Goal: Task Accomplishment & Management: Complete application form

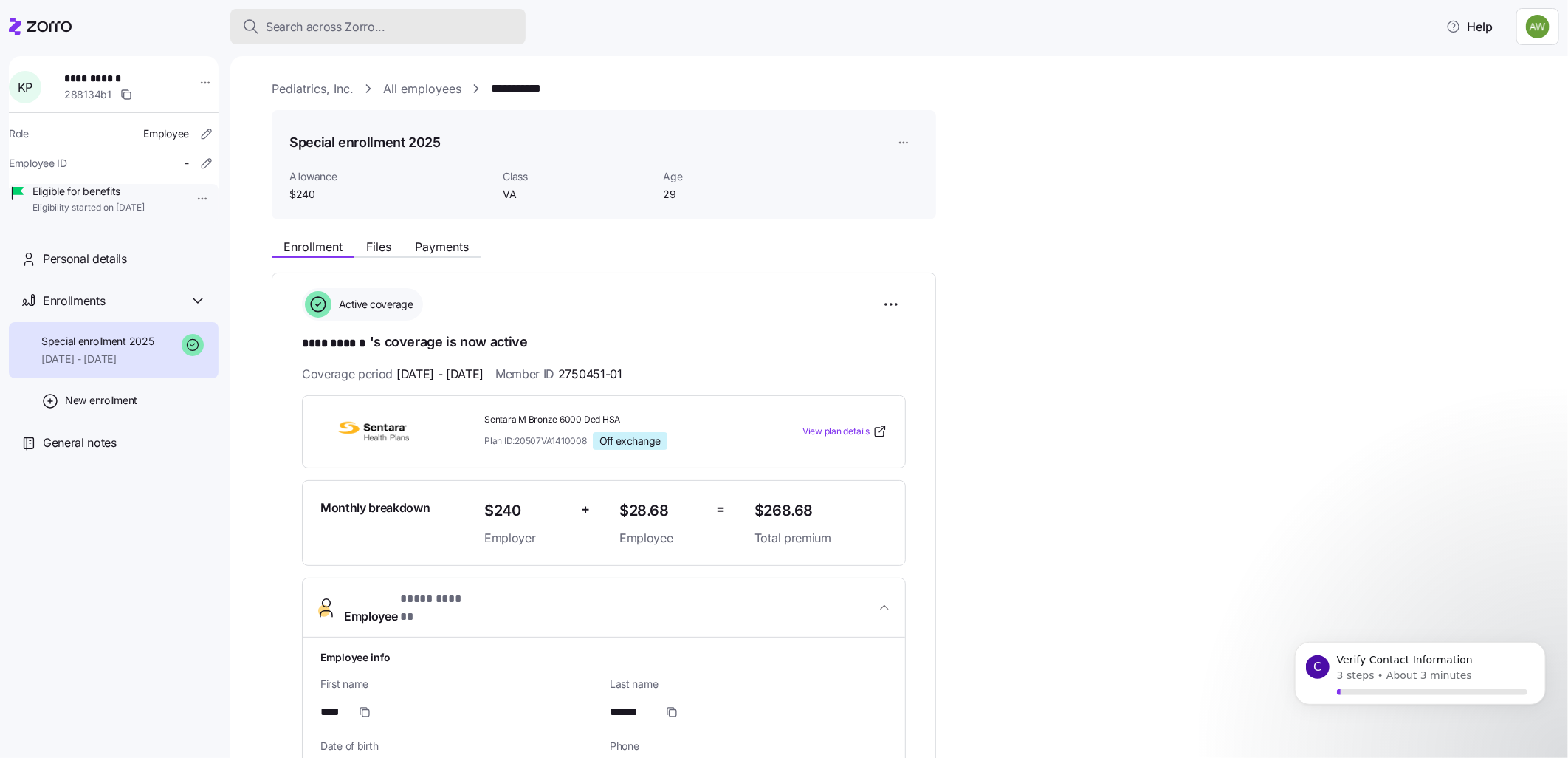
click at [338, 22] on span "Search across Zorro..." at bounding box center [326, 27] width 120 height 19
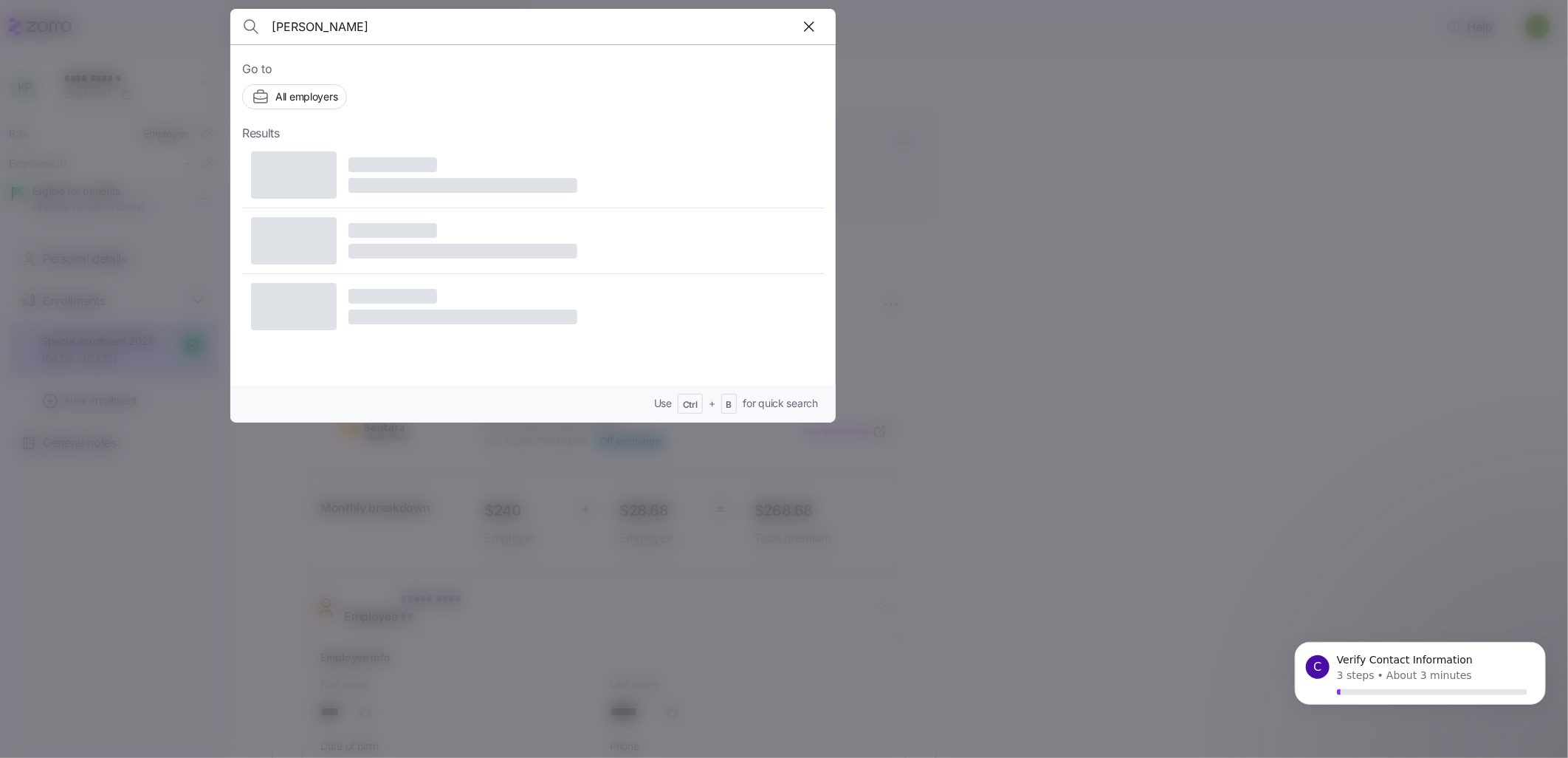
type input "[PERSON_NAME]"
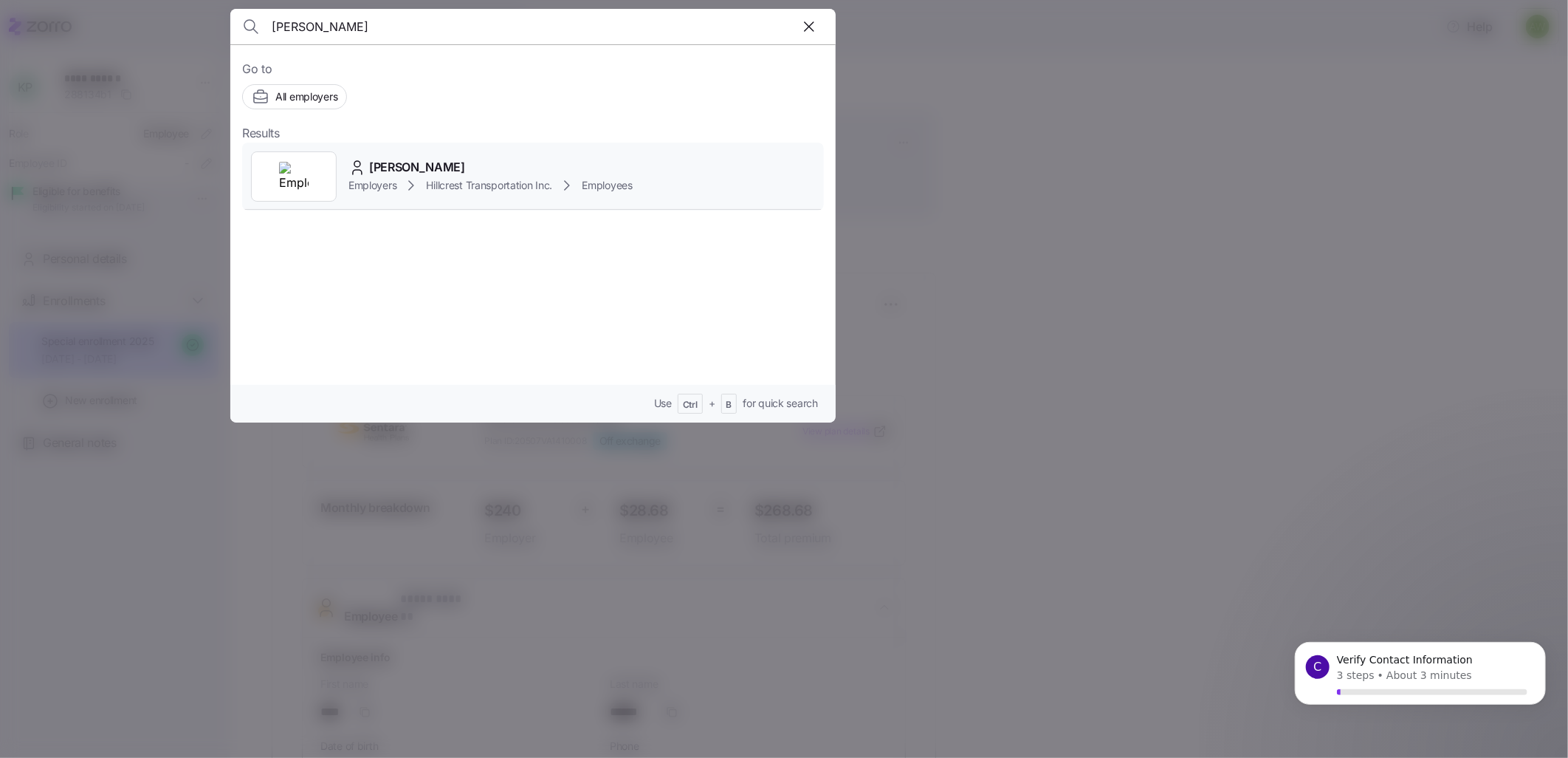
click at [393, 171] on span "[PERSON_NAME]" at bounding box center [417, 167] width 96 height 19
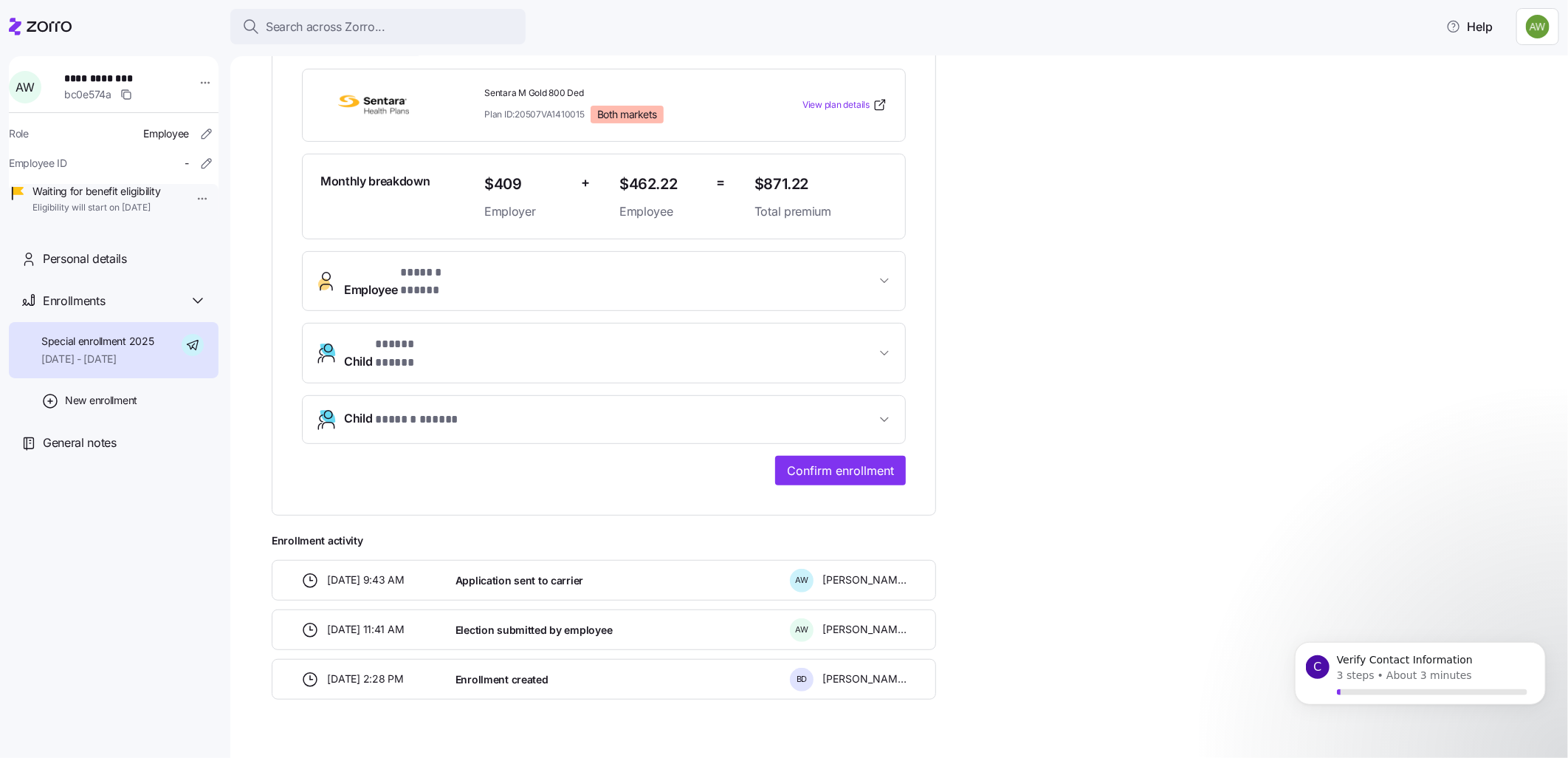
scroll to position [331, 0]
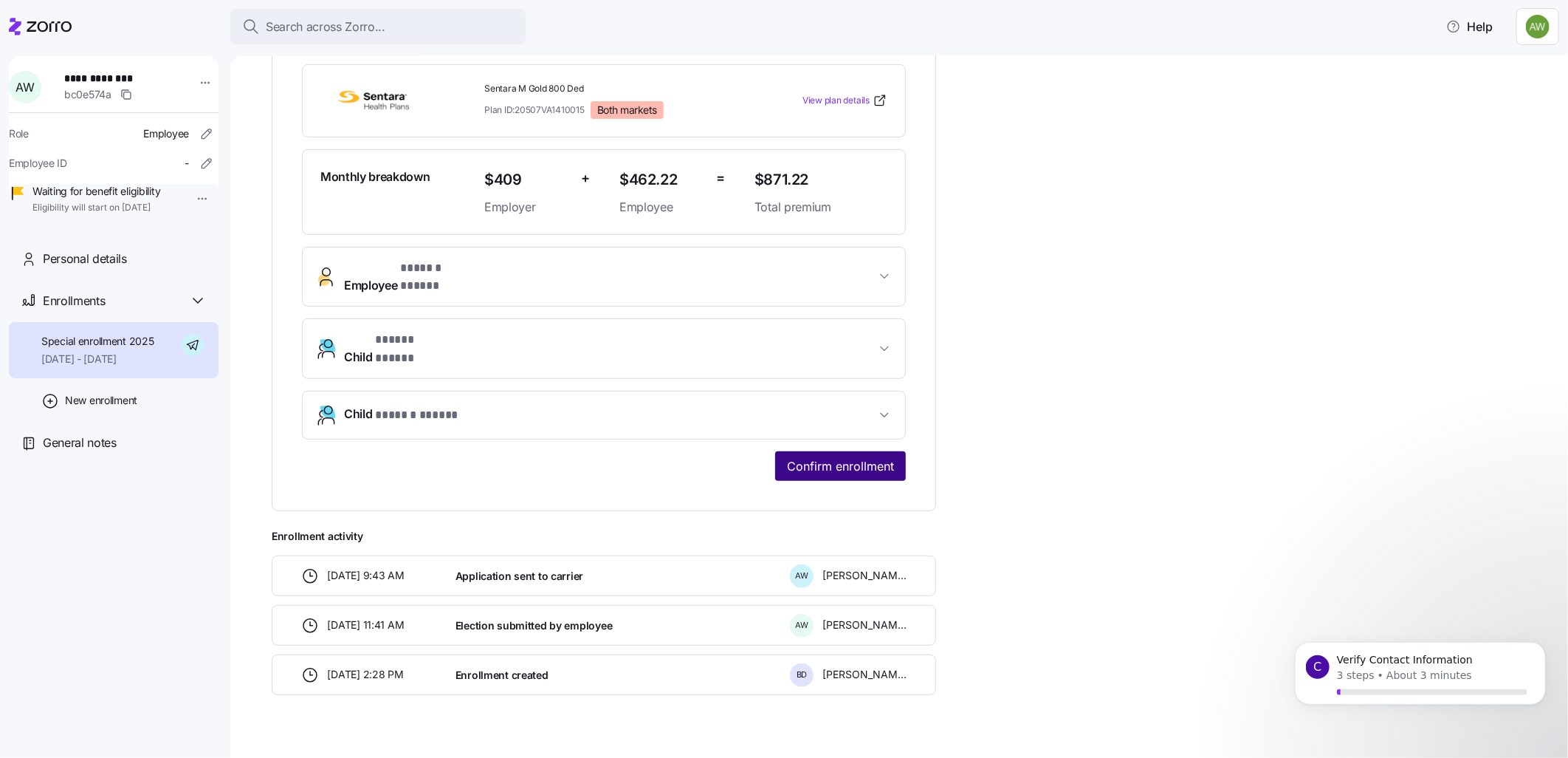
click at [831, 457] on span "Confirm enrollment" at bounding box center [840, 466] width 107 height 18
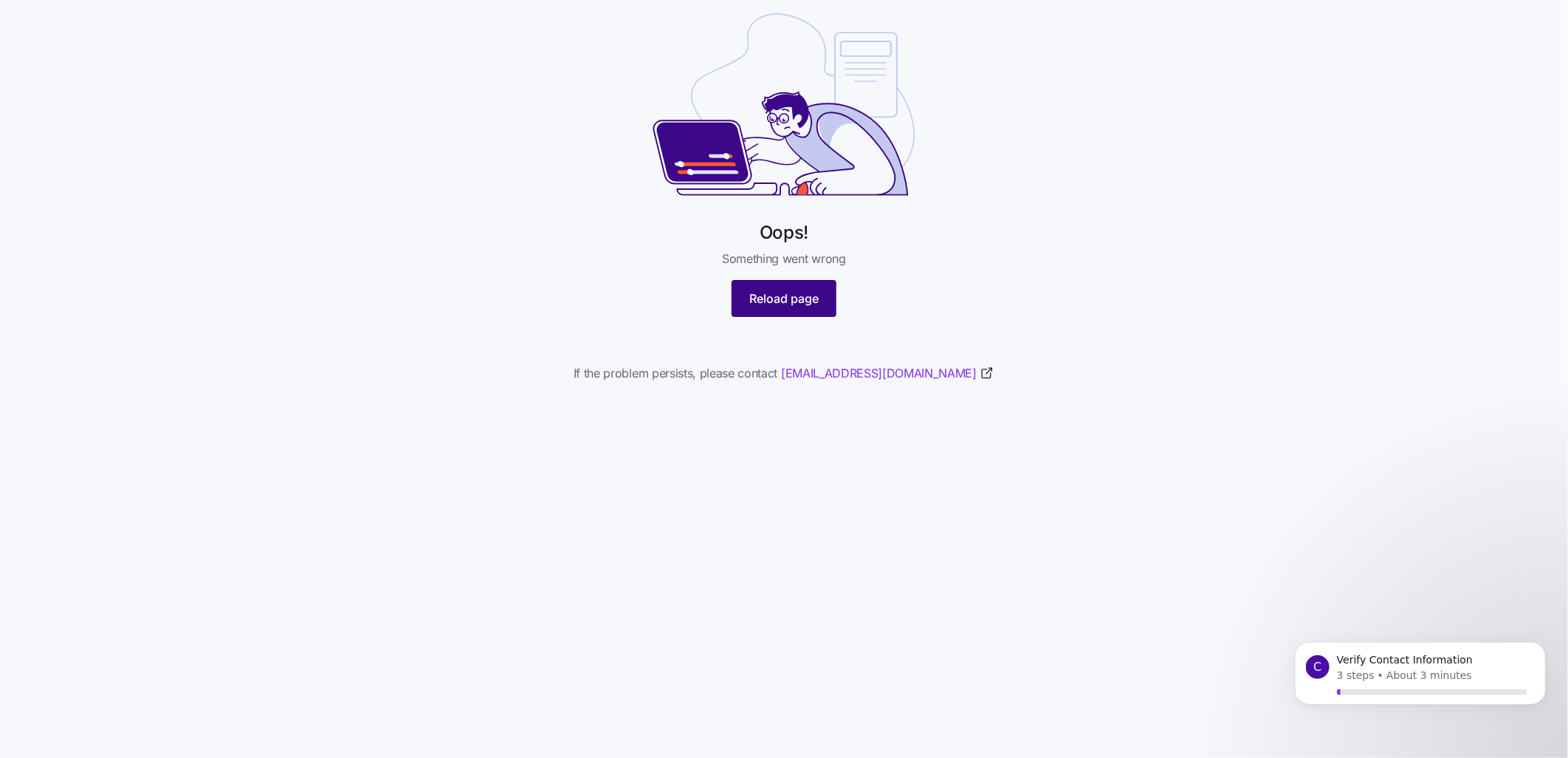
click at [786, 294] on span "Reload page" at bounding box center [784, 298] width 70 height 18
click at [794, 311] on button "Reload page" at bounding box center [784, 299] width 105 height 37
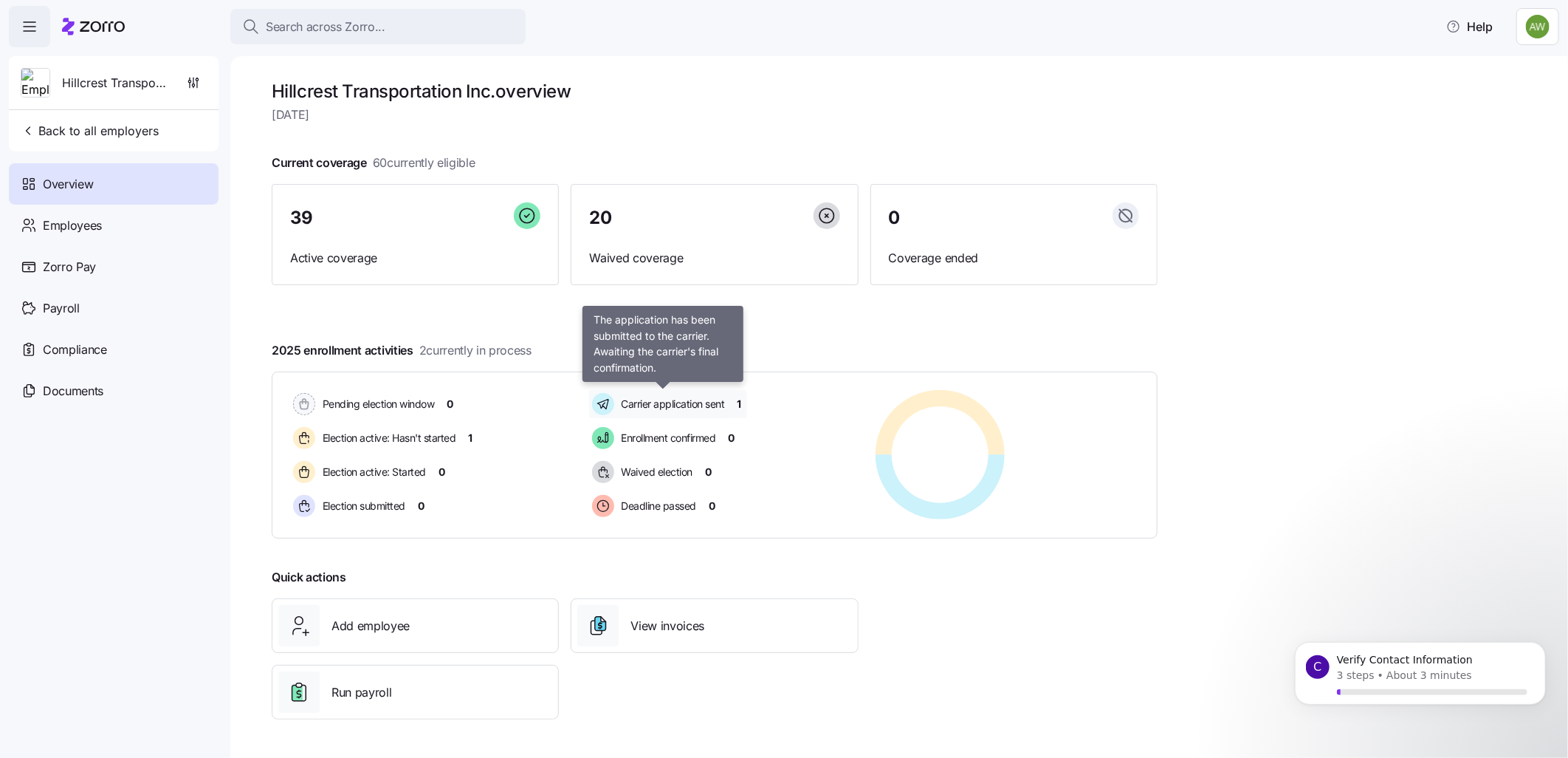
click at [666, 399] on span "Carrier application sent" at bounding box center [670, 404] width 107 height 15
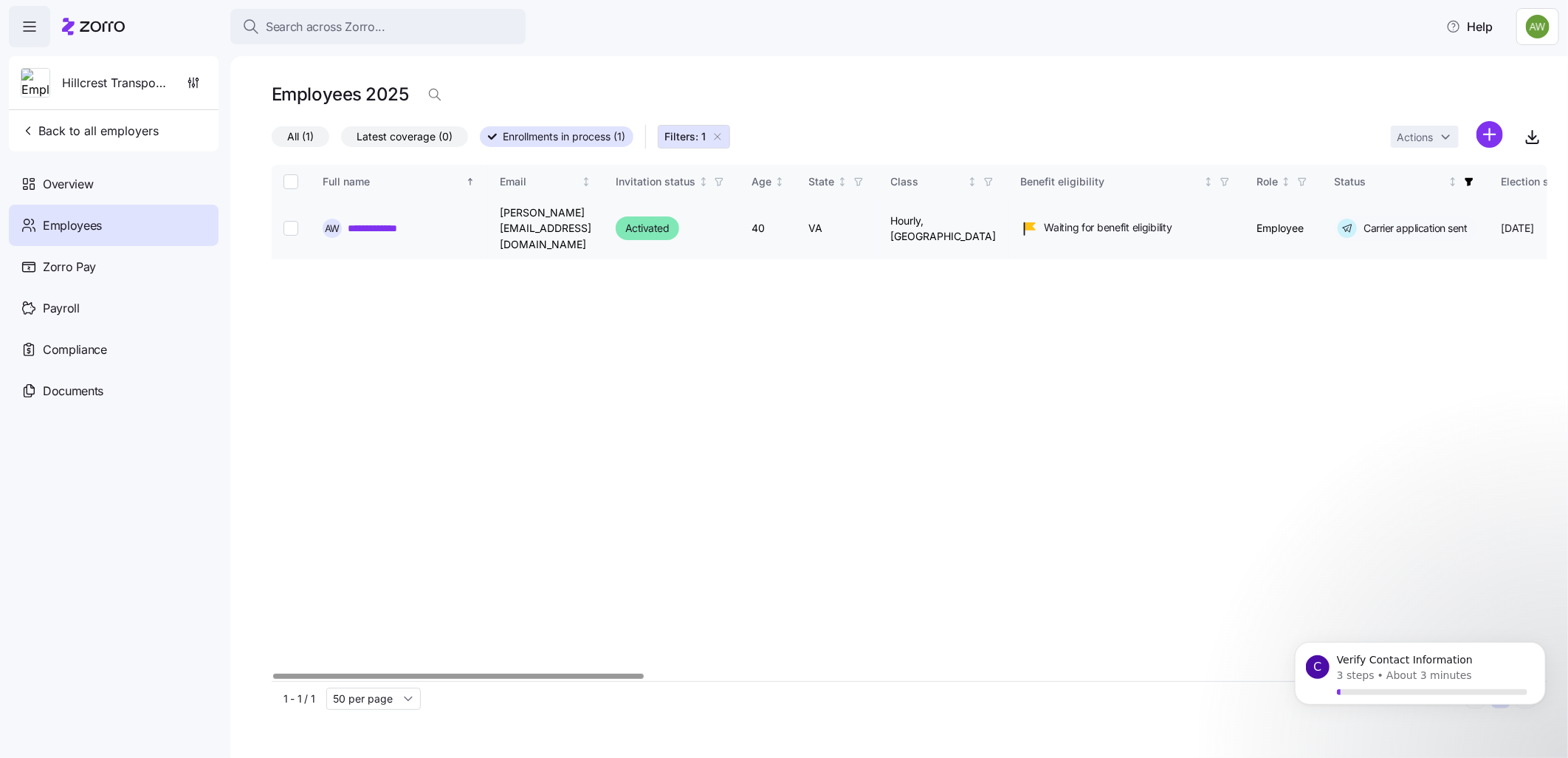
click at [383, 225] on link "**********" at bounding box center [381, 228] width 67 height 15
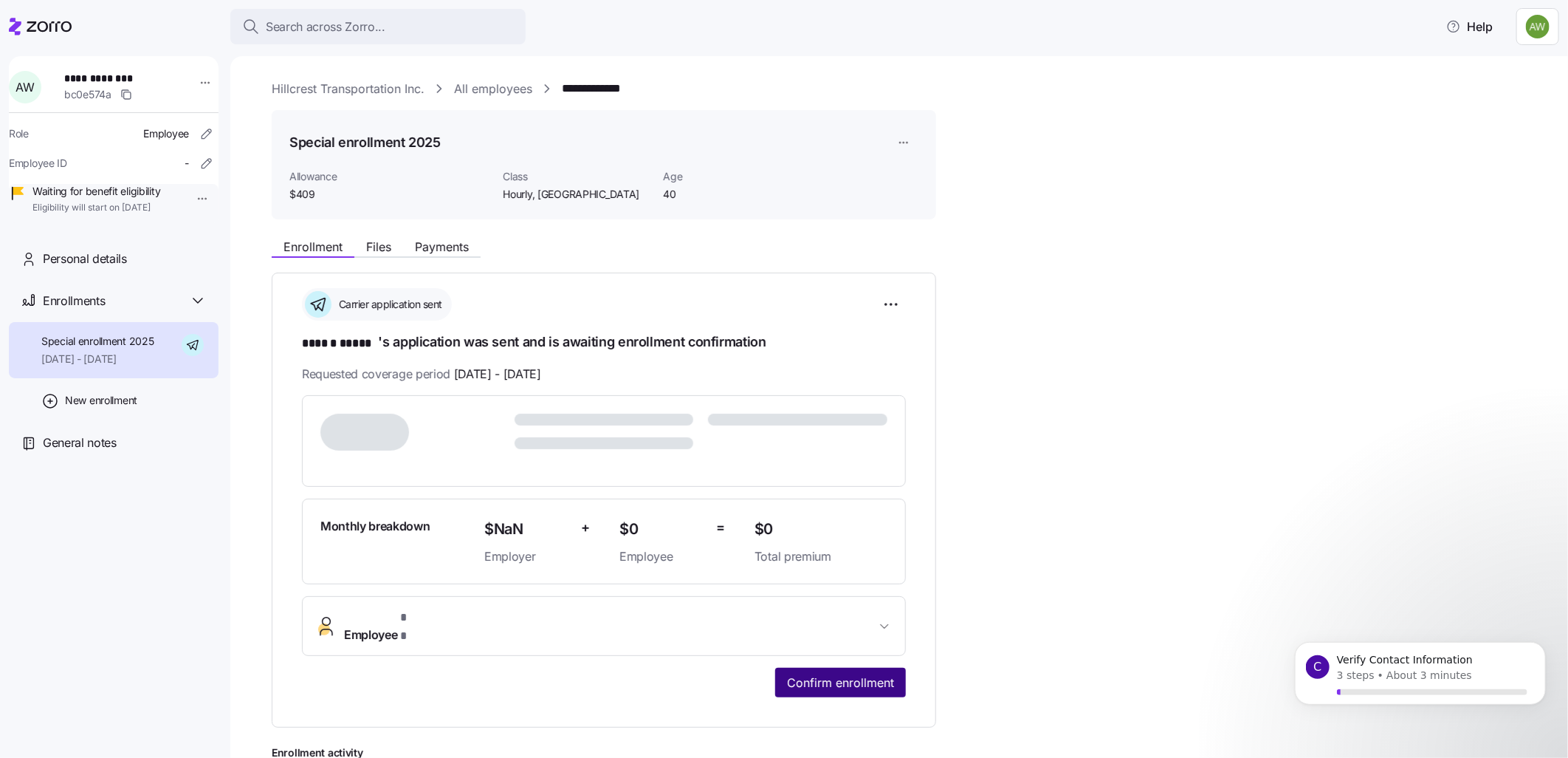
click at [801, 674] on span "Confirm enrollment" at bounding box center [840, 682] width 107 height 18
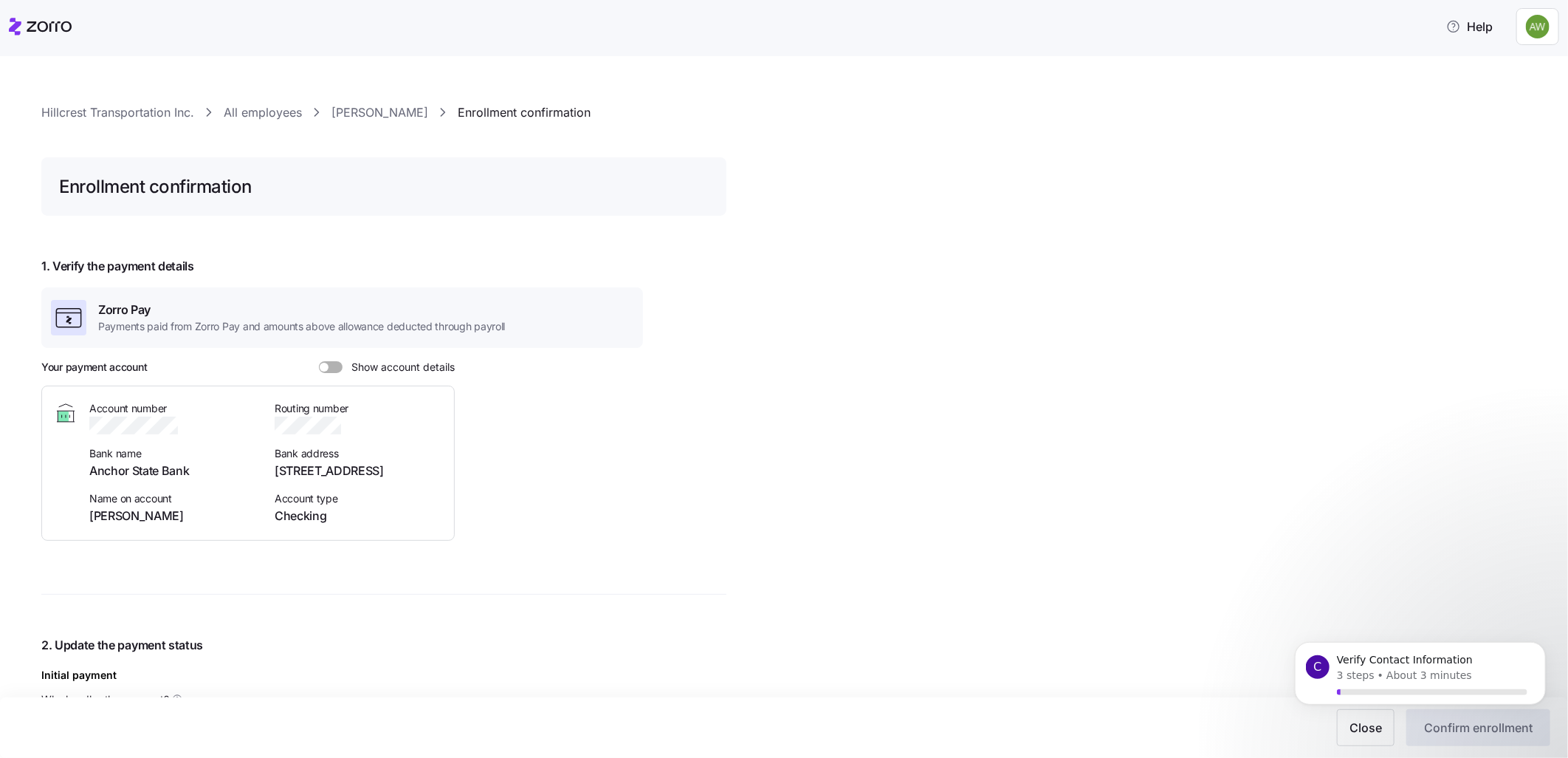
click at [319, 363] on label "Show account details" at bounding box center [387, 367] width 136 height 12
click at [319, 361] on input "Show account details" at bounding box center [319, 361] width 0 height 0
click at [371, 104] on link "[PERSON_NAME]" at bounding box center [380, 113] width 97 height 19
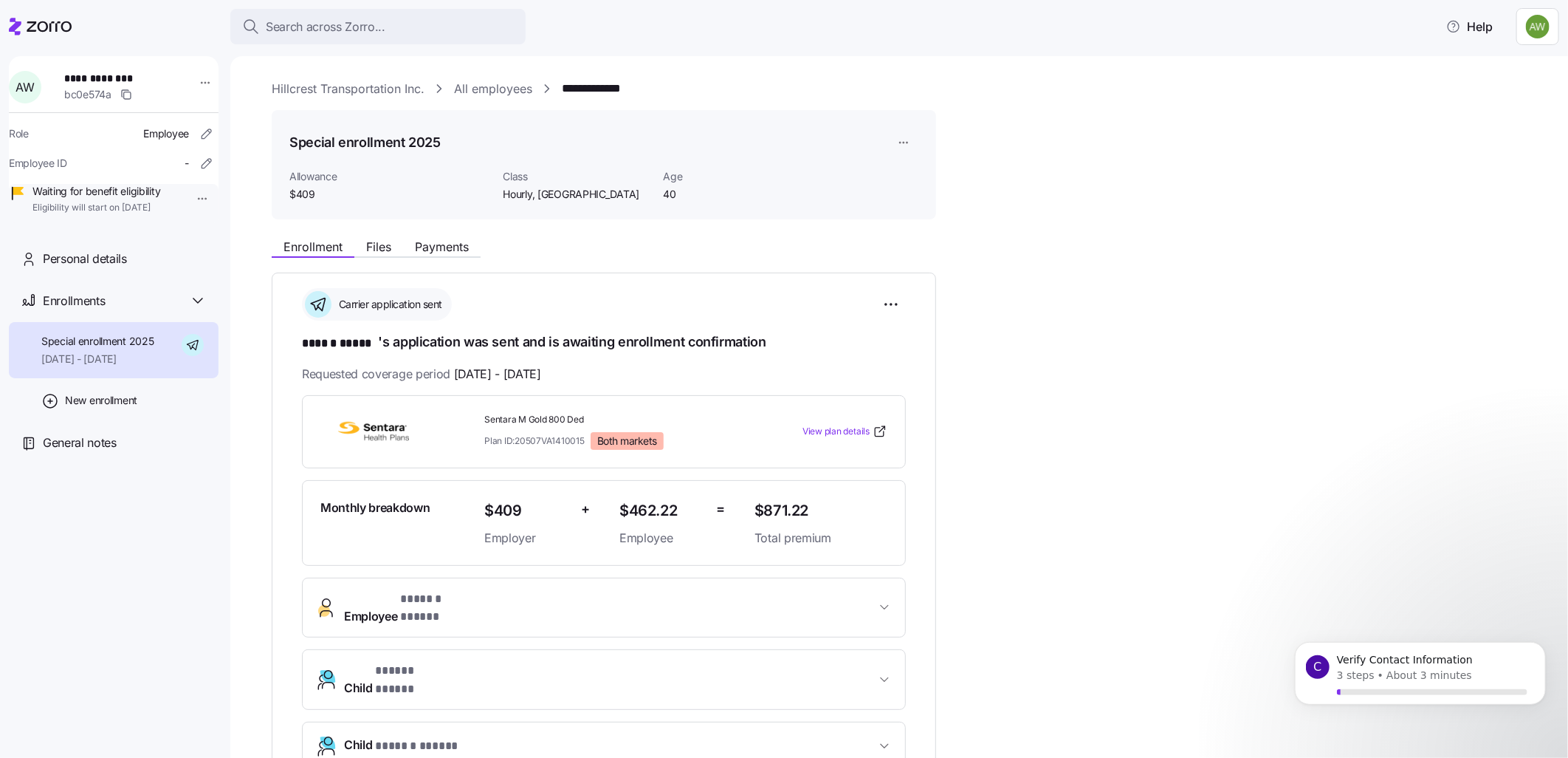
scroll to position [331, 0]
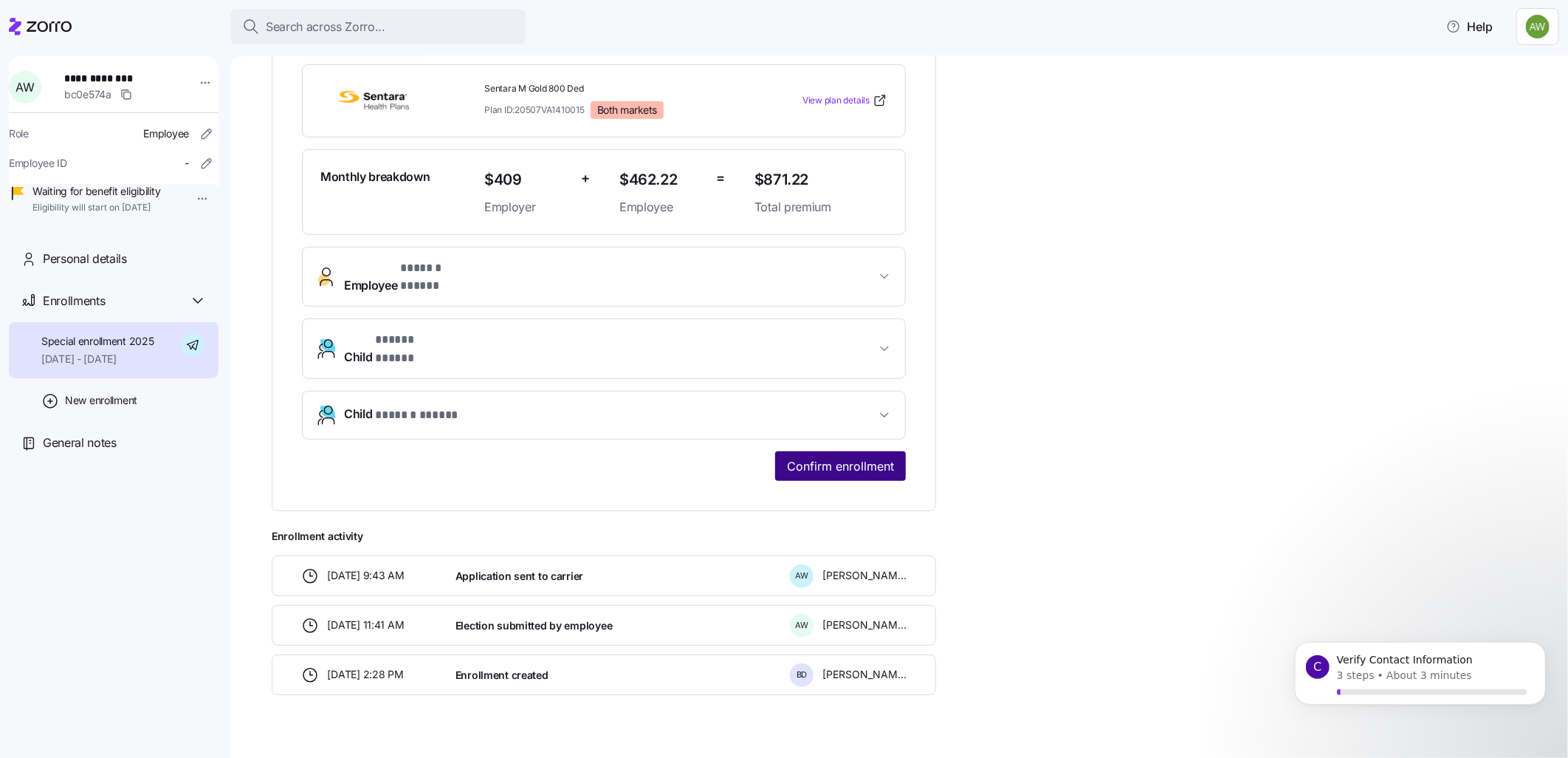
click at [809, 457] on span "Confirm enrollment" at bounding box center [840, 466] width 107 height 18
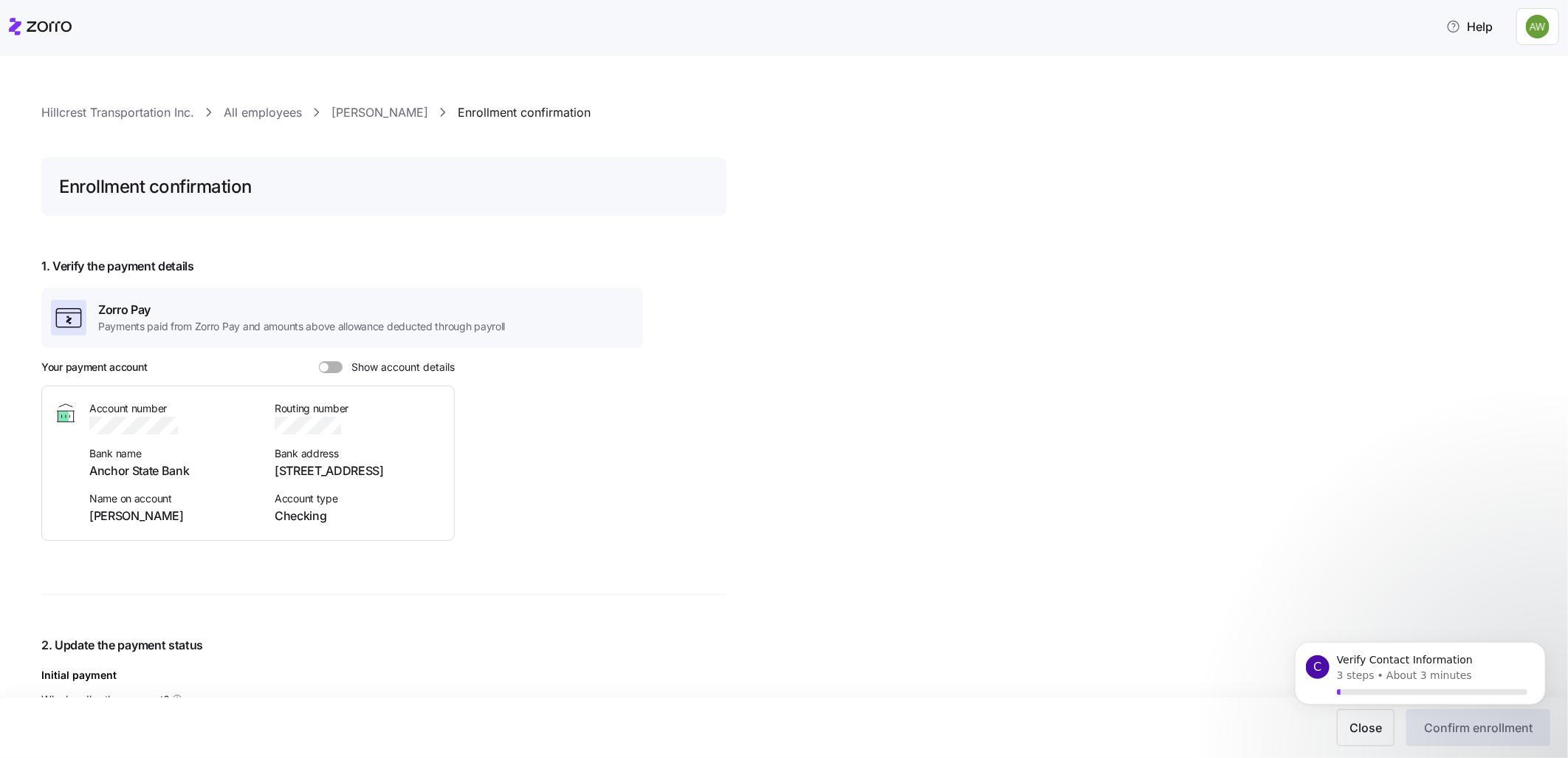
click at [362, 104] on link "[PERSON_NAME]" at bounding box center [380, 113] width 97 height 19
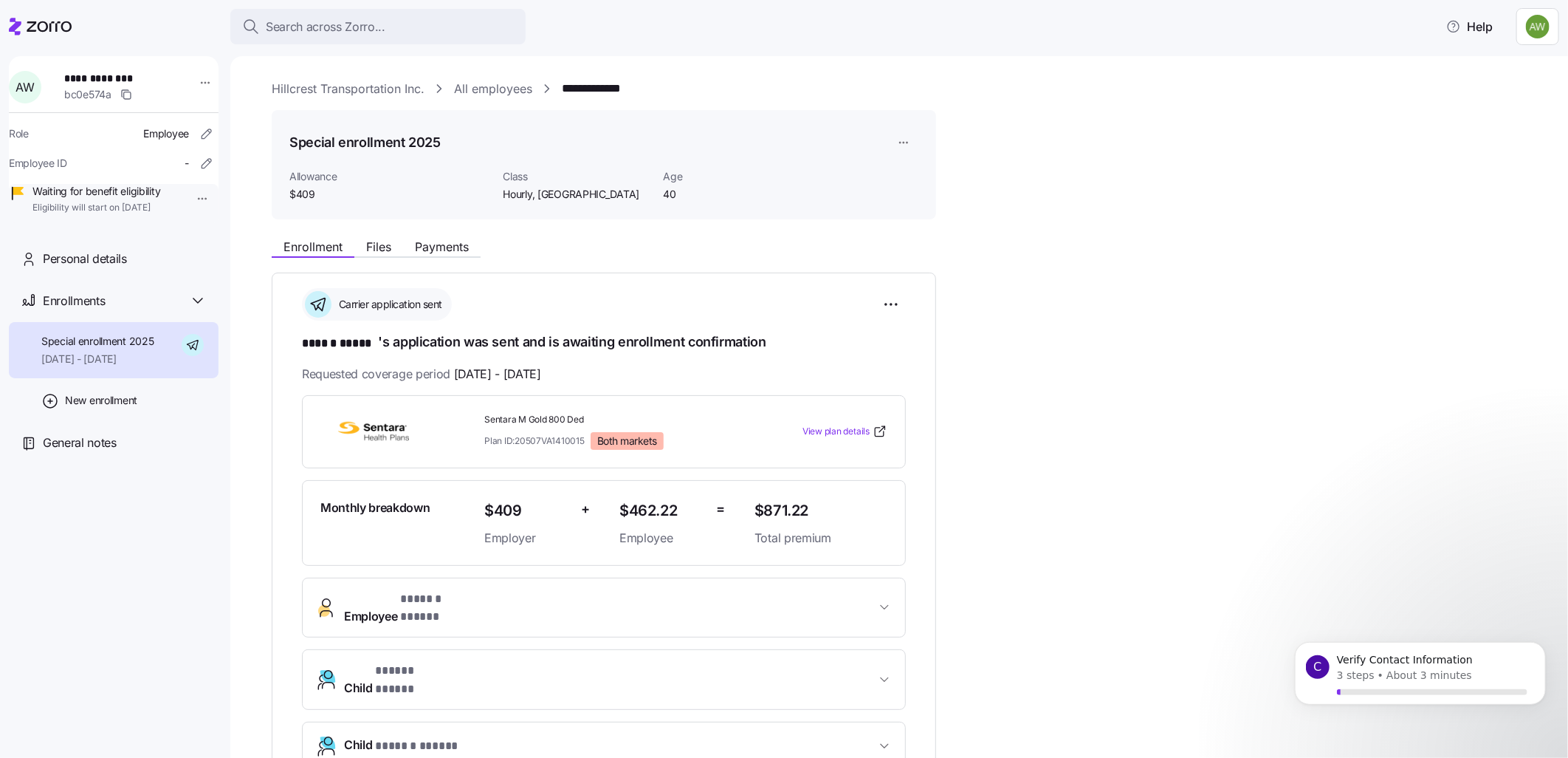
click at [465, 597] on span "* ****** ***** *" at bounding box center [441, 599] width 82 height 19
click at [444, 241] on span "Payments" at bounding box center [442, 246] width 54 height 12
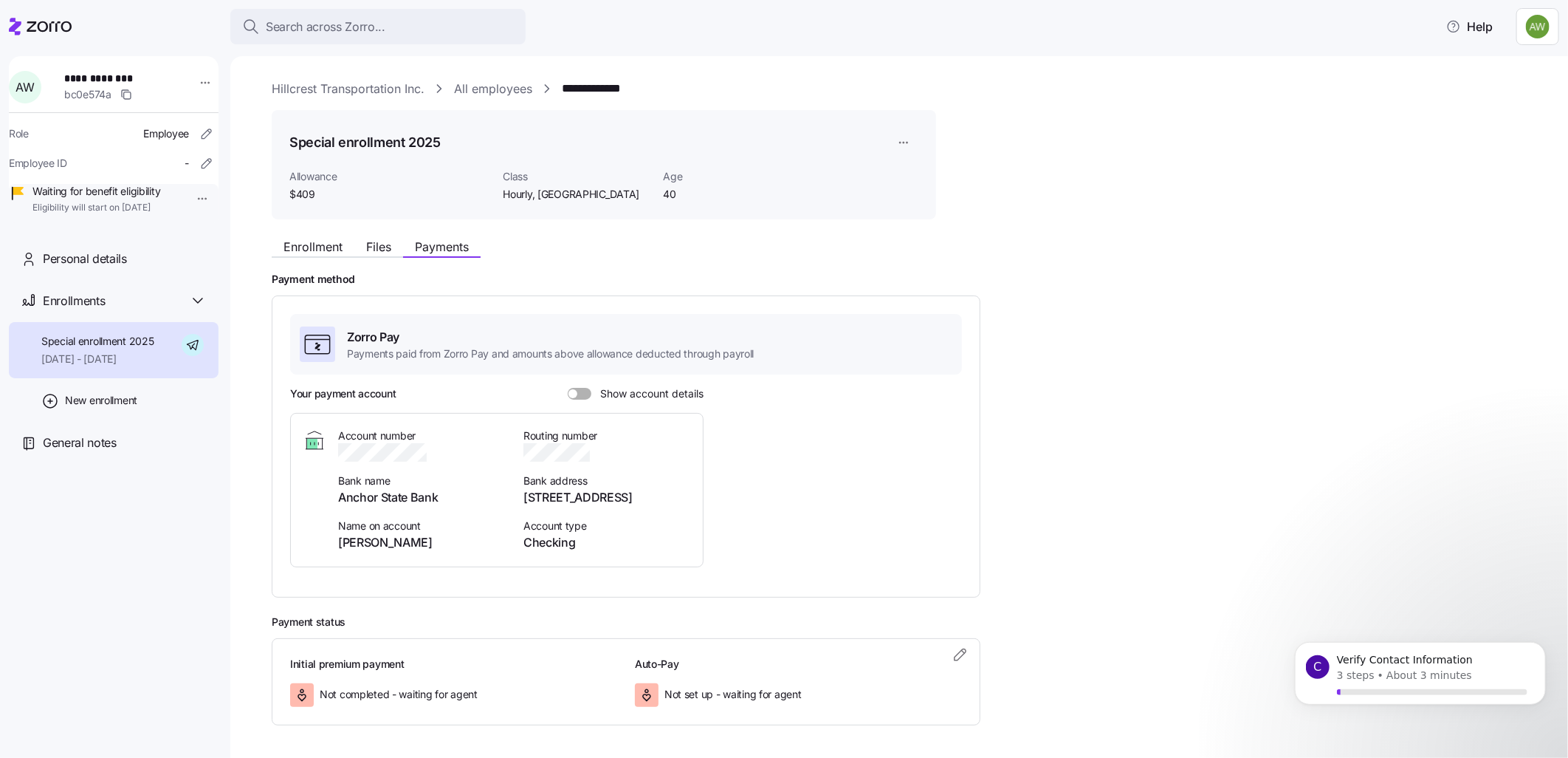
click at [585, 394] on span at bounding box center [585, 393] width 15 height 12
click at [568, 388] on input "Show account details" at bounding box center [568, 388] width 0 height 0
click at [378, 250] on span "Files" at bounding box center [379, 246] width 25 height 12
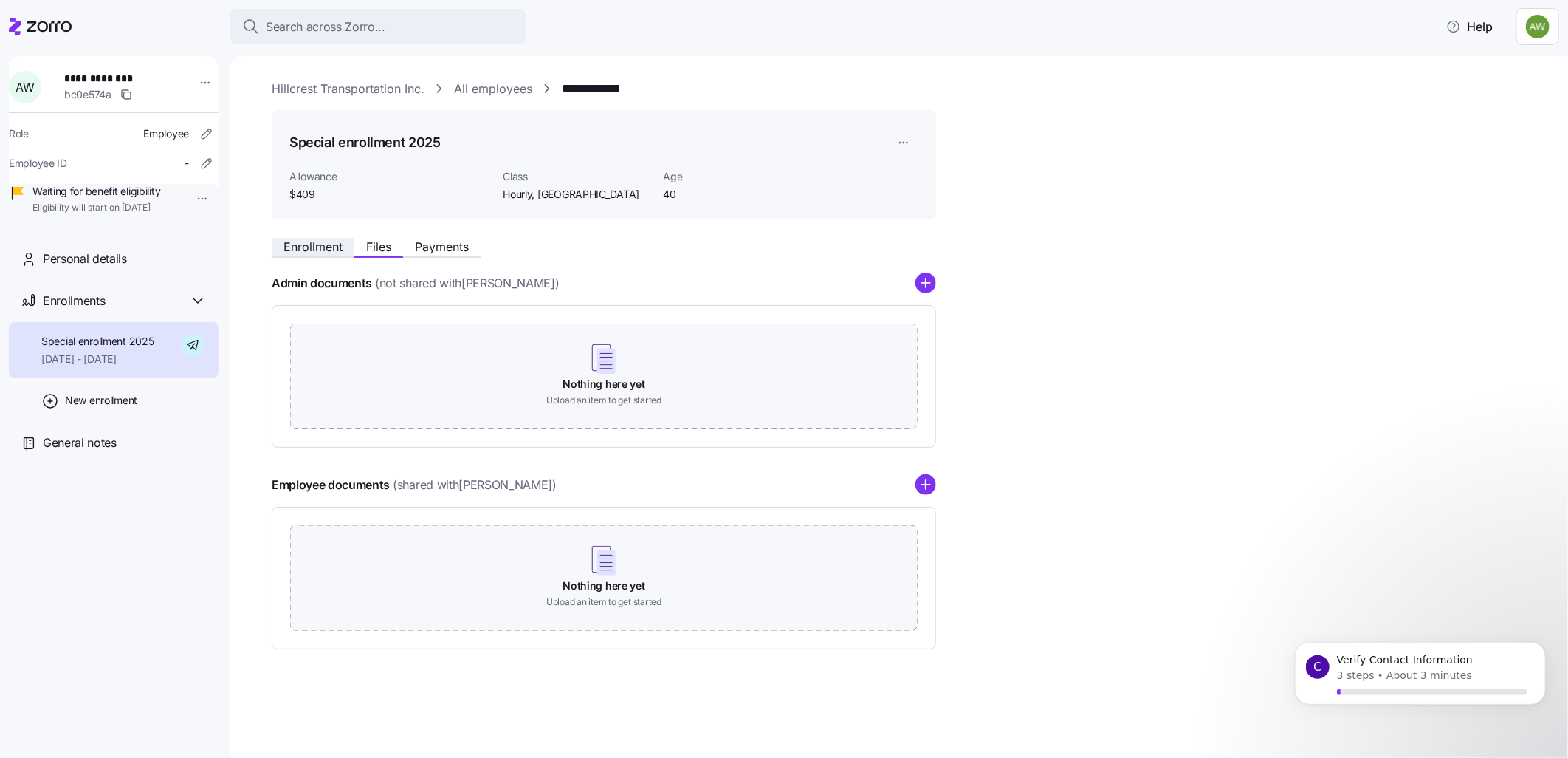
click at [335, 247] on span "Enrollment" at bounding box center [313, 246] width 59 height 12
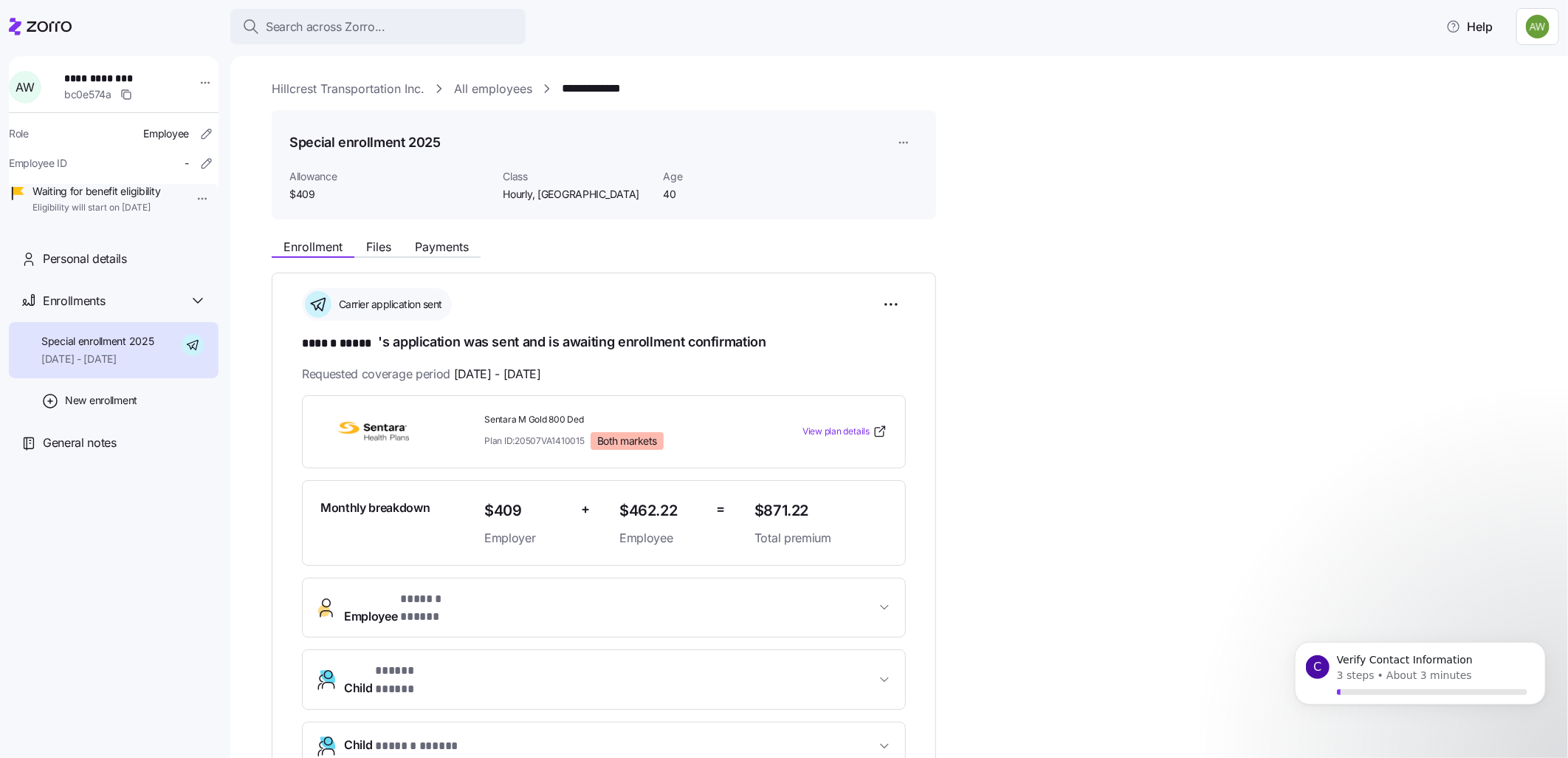
click at [599, 599] on span "Employee * ****** ***** *" at bounding box center [610, 608] width 532 height 36
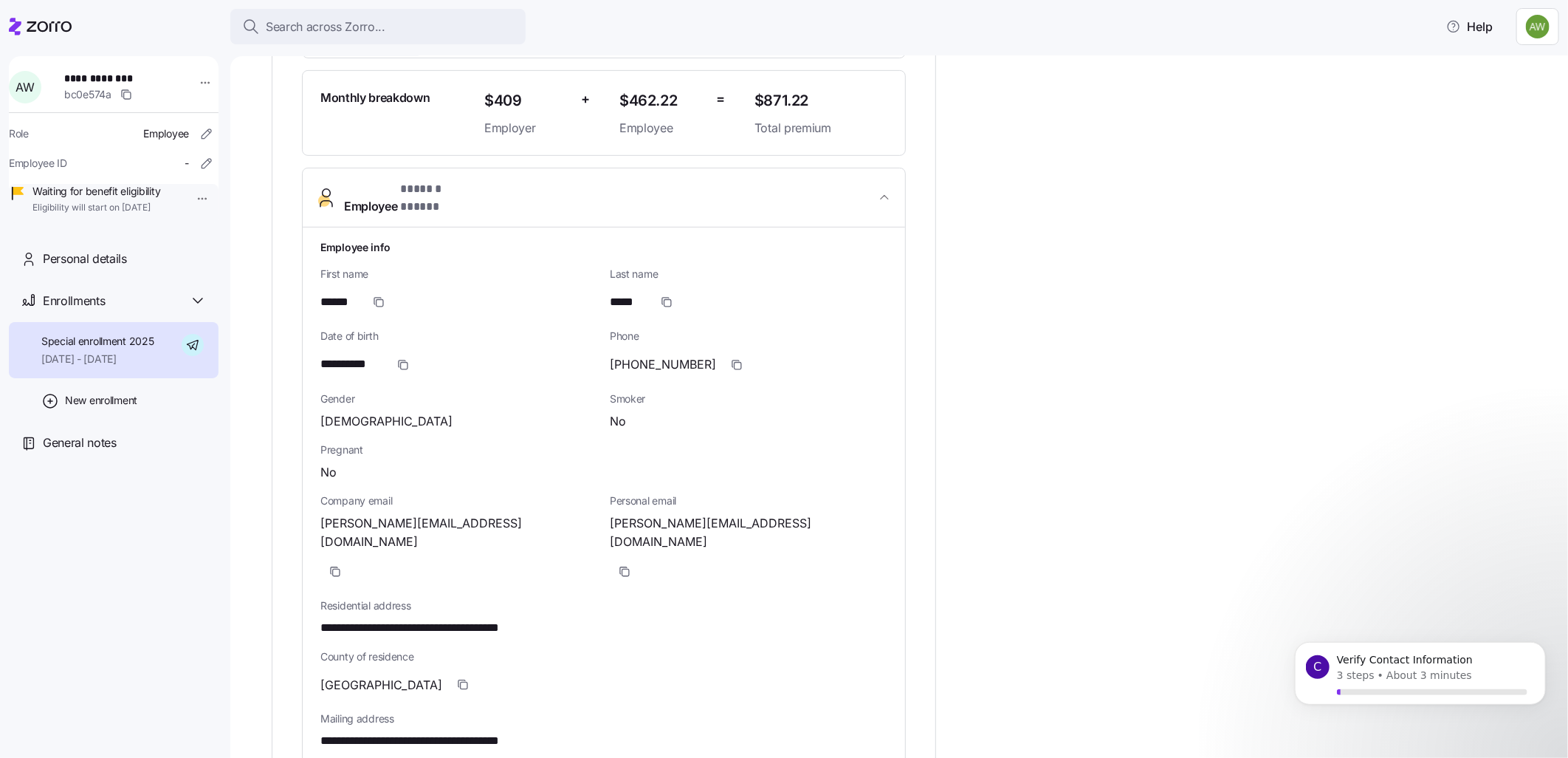
scroll to position [821, 0]
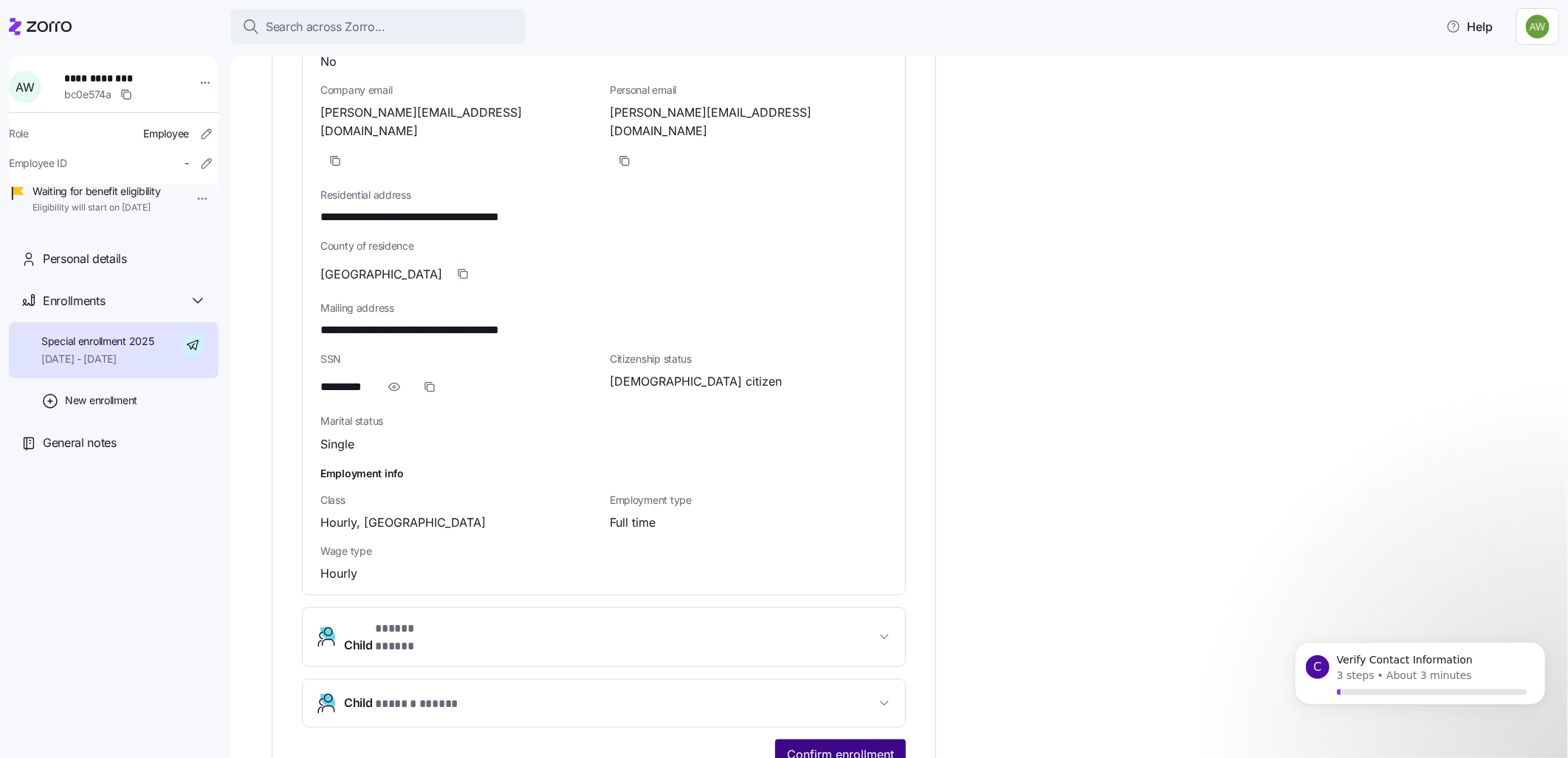
click at [843, 745] on span "Confirm enrollment" at bounding box center [840, 753] width 107 height 18
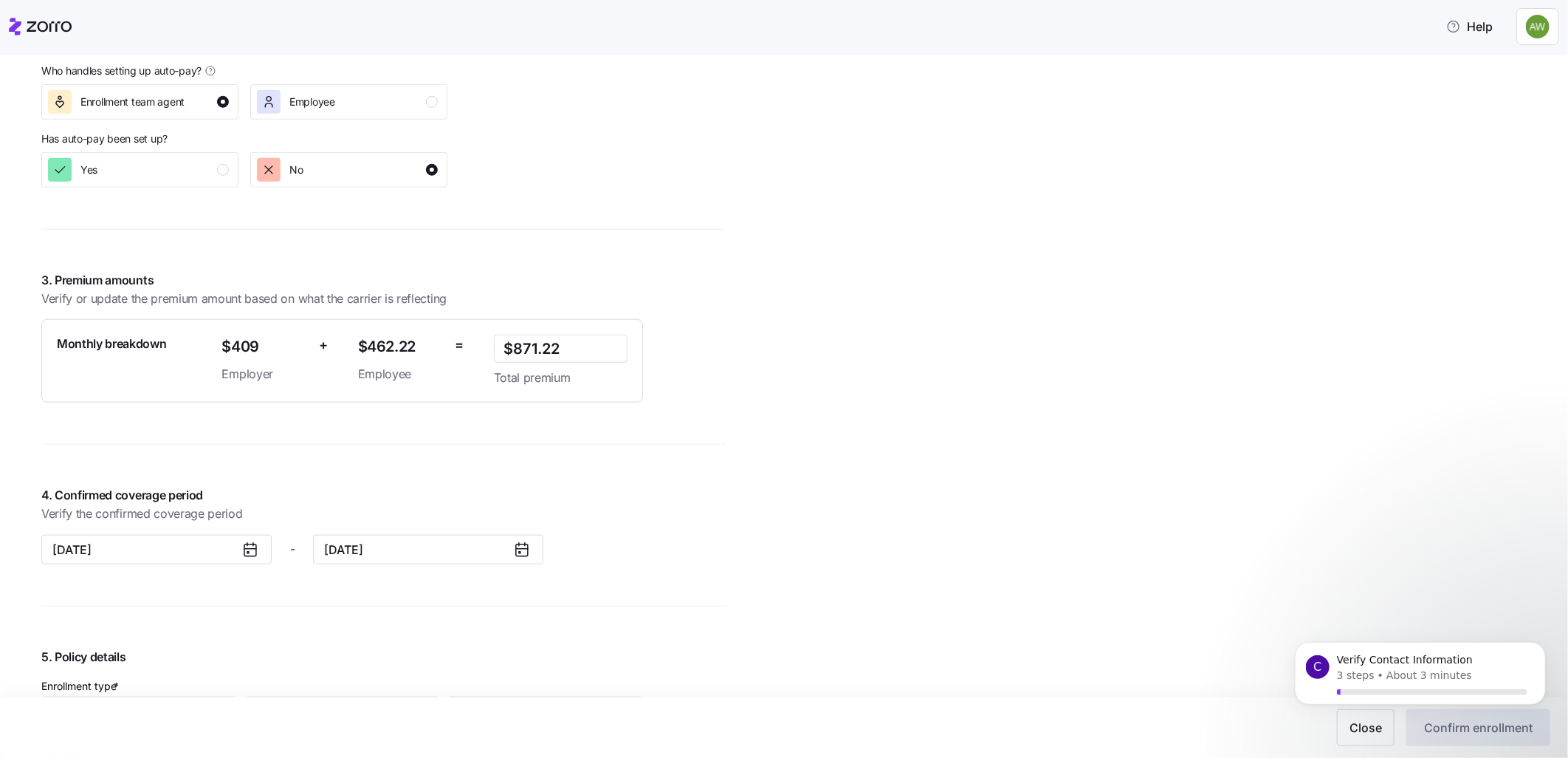
scroll to position [1231, 0]
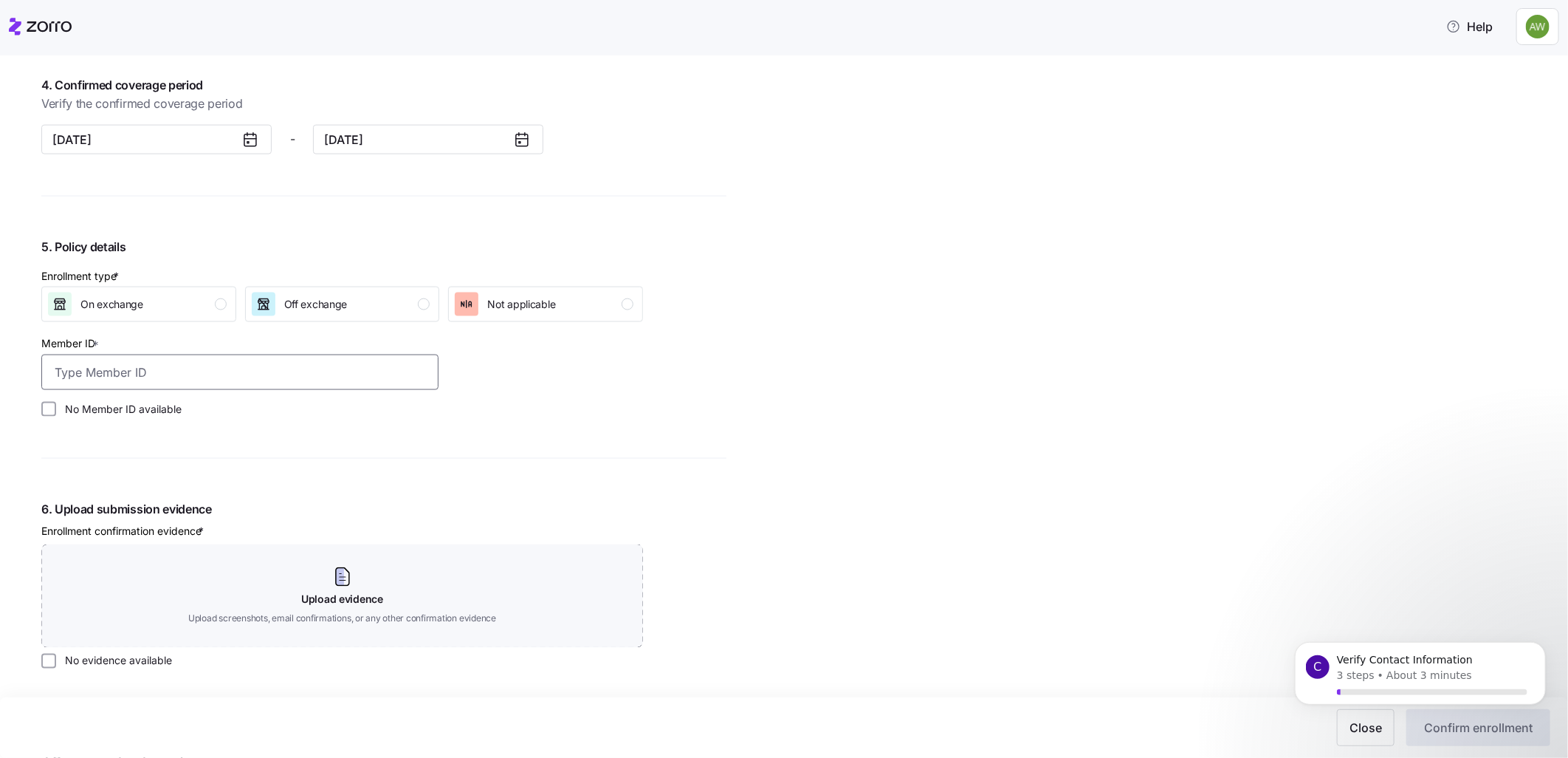
click at [89, 370] on input "Member ID *" at bounding box center [240, 372] width 397 height 36
click at [149, 381] on input "2760249" at bounding box center [240, 372] width 397 height 36
type input "2760249"
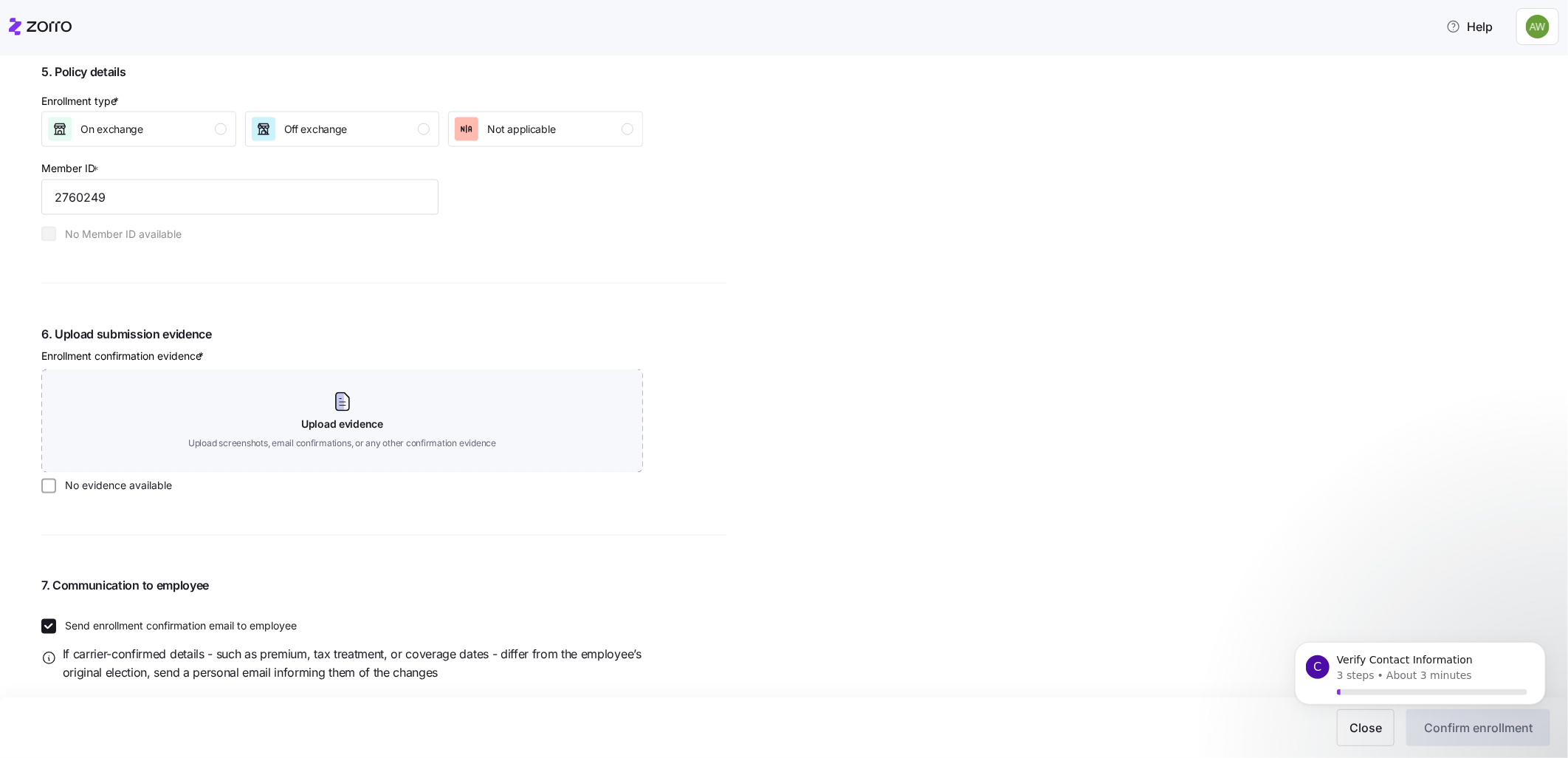
scroll to position [1436, 0]
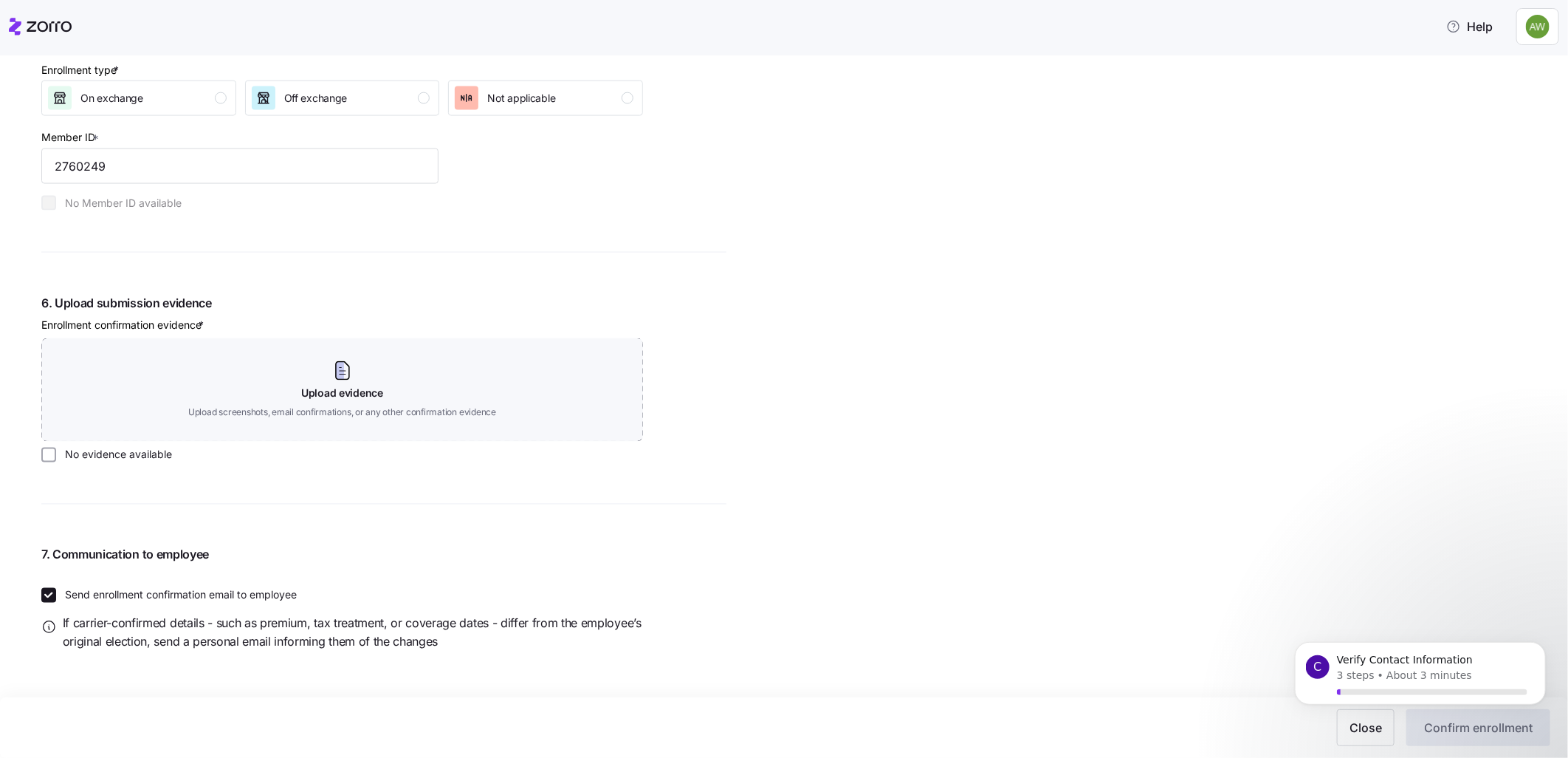
click at [50, 596] on input "Send enrollment confirmation email to employee" at bounding box center [48, 595] width 15 height 15
checkbox input "false"
click at [1457, 724] on body "C Verify Contact Information 3 steps • About 3 minutes" at bounding box center [1420, 687] width 284 height 114
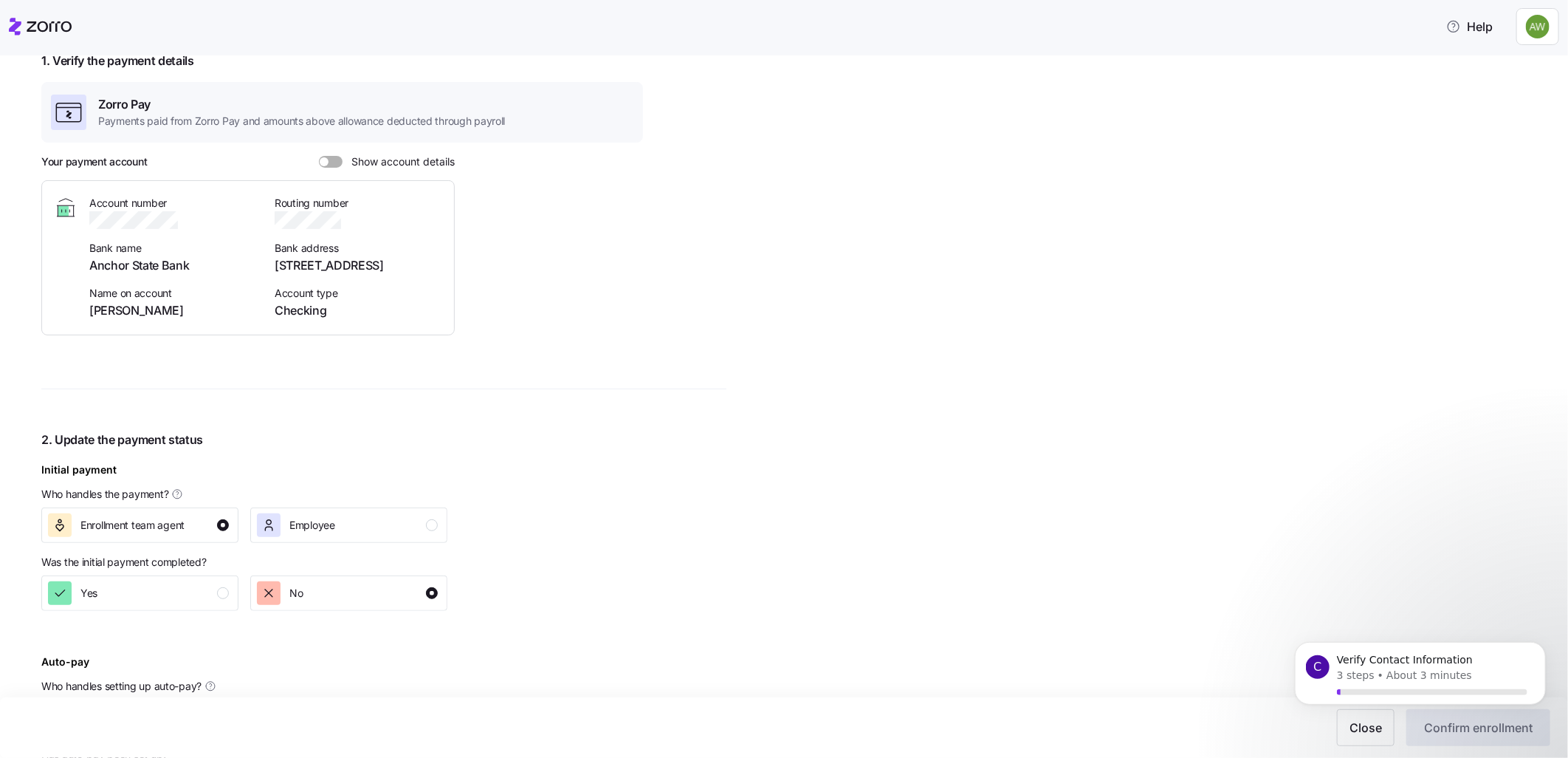
scroll to position [0, 0]
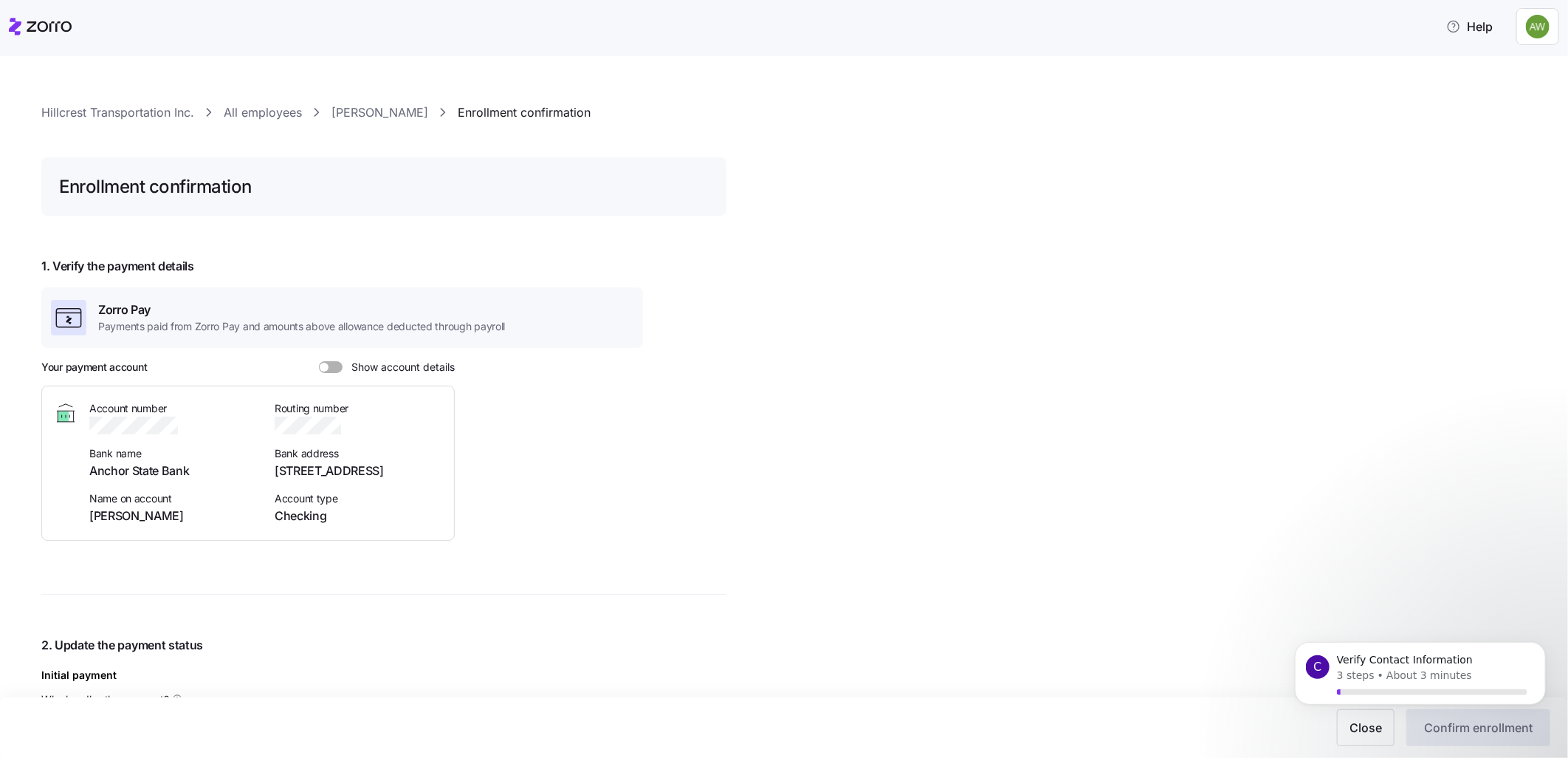
click at [336, 367] on span at bounding box center [336, 367] width 15 height 12
click at [319, 361] on input "Show account details" at bounding box center [319, 361] width 0 height 0
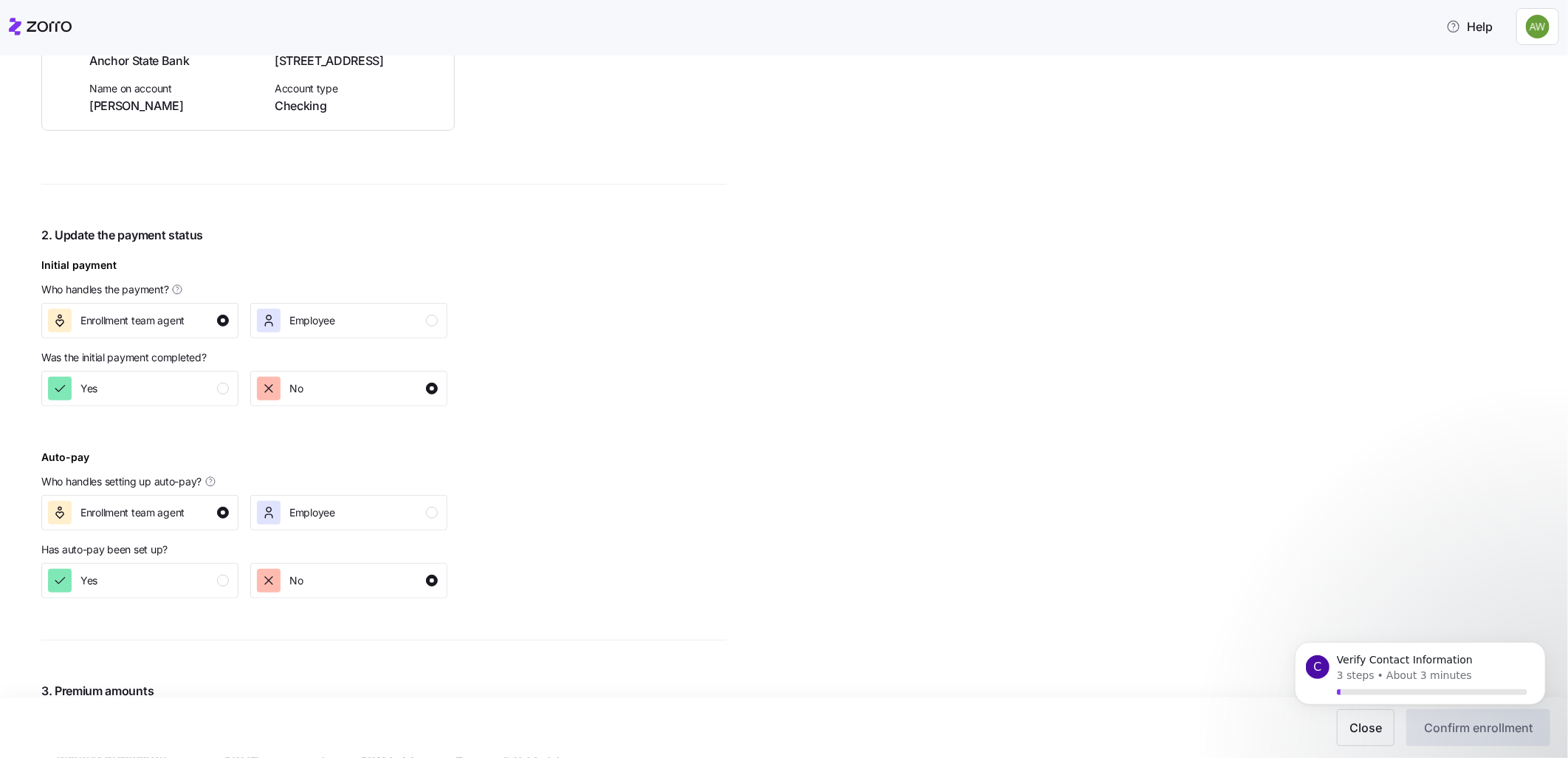
scroll to position [821, 0]
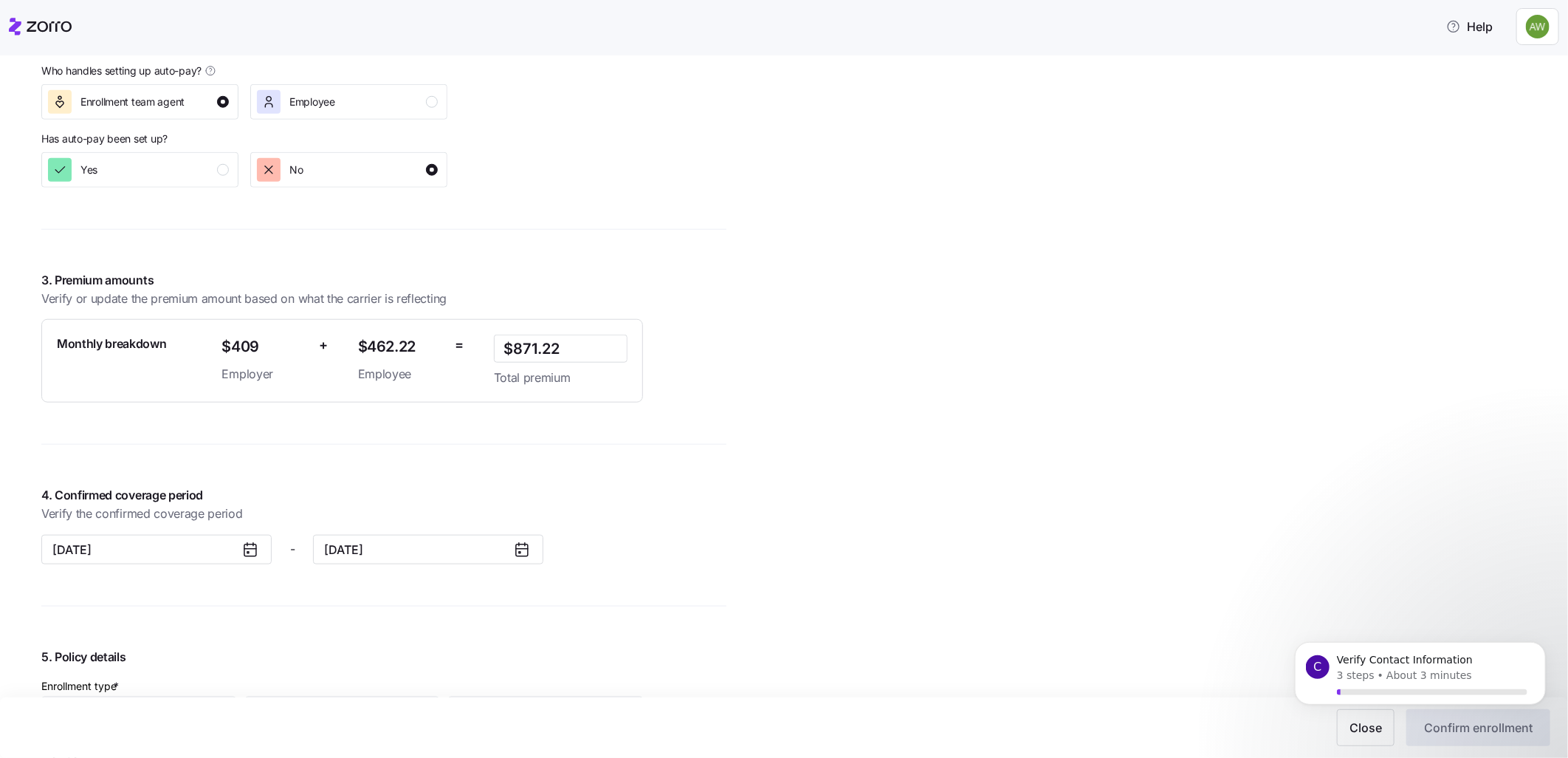
click at [160, 356] on div "Monthly breakdown" at bounding box center [134, 360] width 165 height 64
click at [322, 452] on div "Hillcrest Transportation Inc. All employees Ashley Warne Enrollment confirmatio…" at bounding box center [383, 307] width 685 height 2097
click at [189, 595] on div "Hillcrest Transportation Inc. All employees Ashley Warne Enrollment confirmatio…" at bounding box center [383, 307] width 685 height 2097
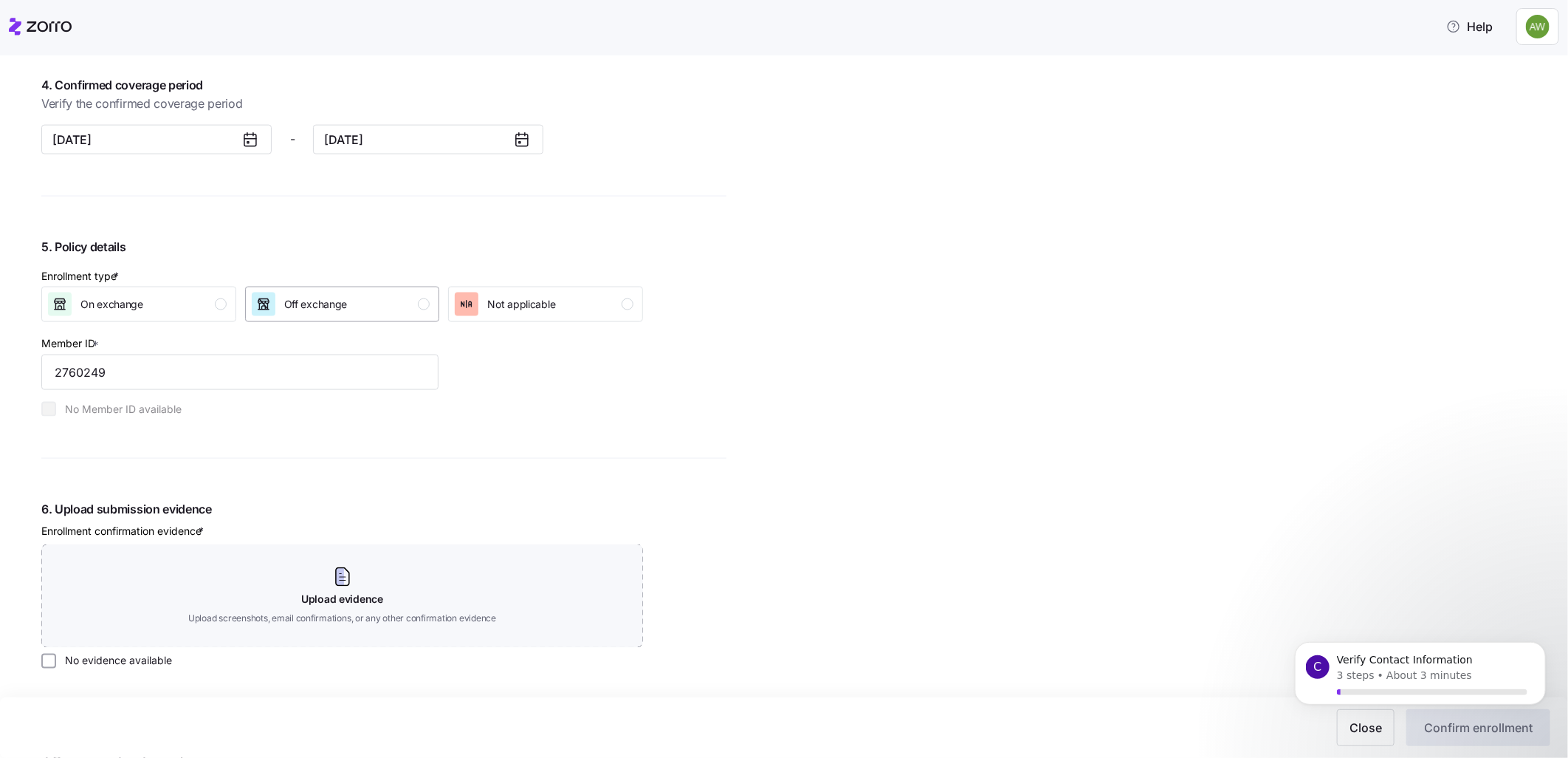
click at [429, 304] on div "button" at bounding box center [423, 304] width 12 height 12
click at [326, 369] on input "2760249" at bounding box center [240, 372] width 397 height 36
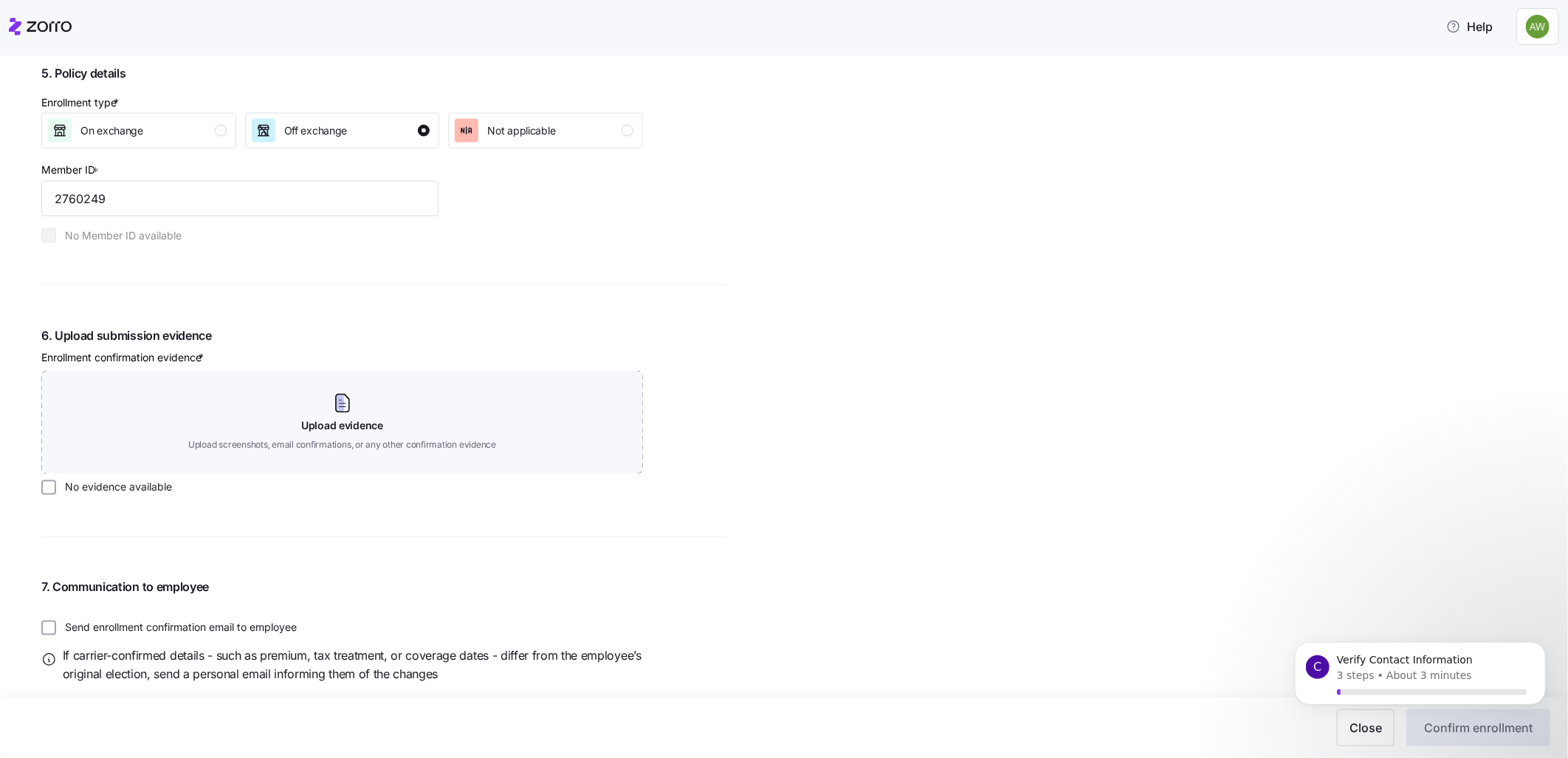
scroll to position [1436, 0]
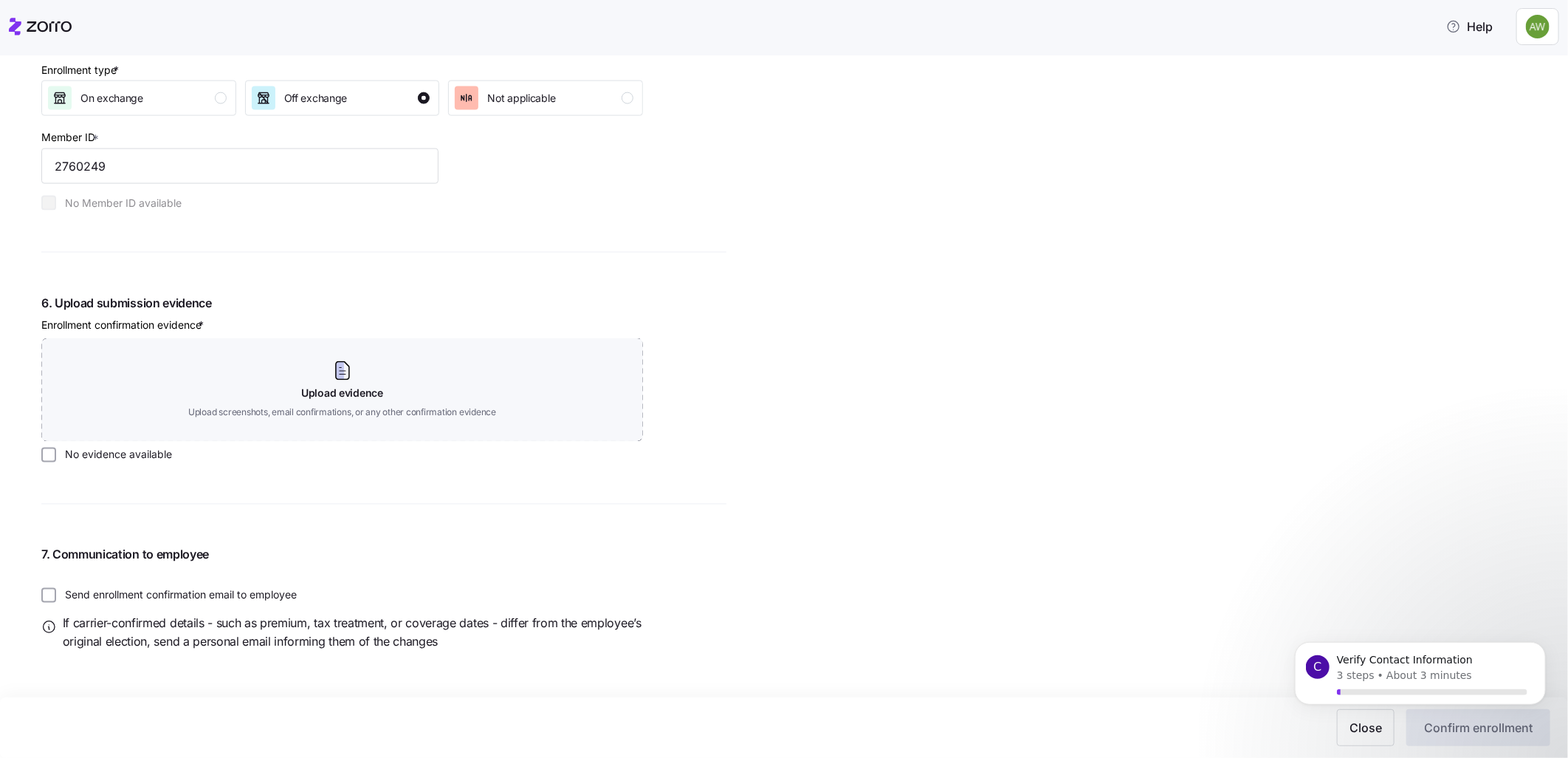
click at [1513, 729] on body "C Verify Contact Information 3 steps • About 3 minutes" at bounding box center [1420, 687] width 284 height 114
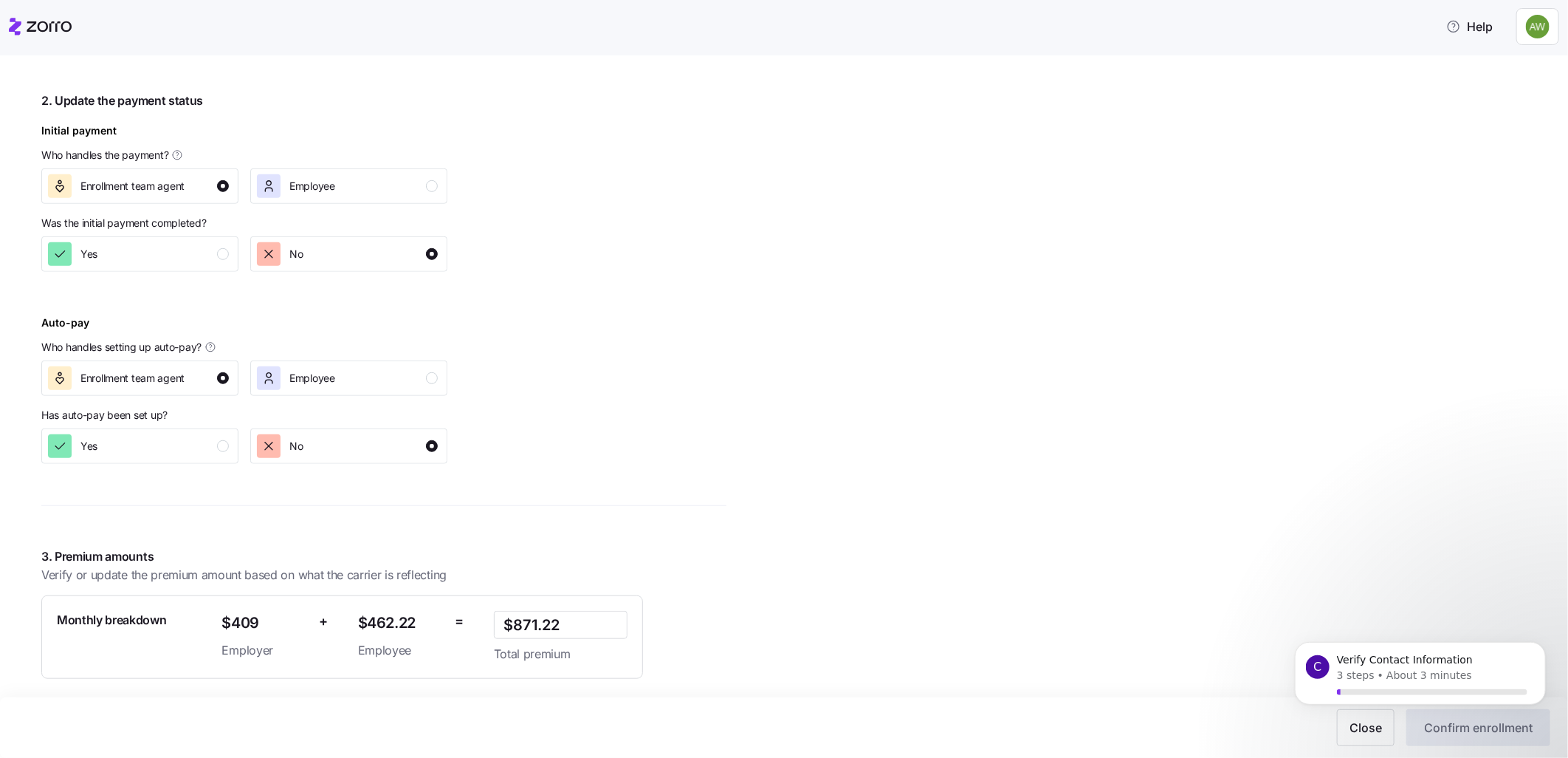
scroll to position [0, 0]
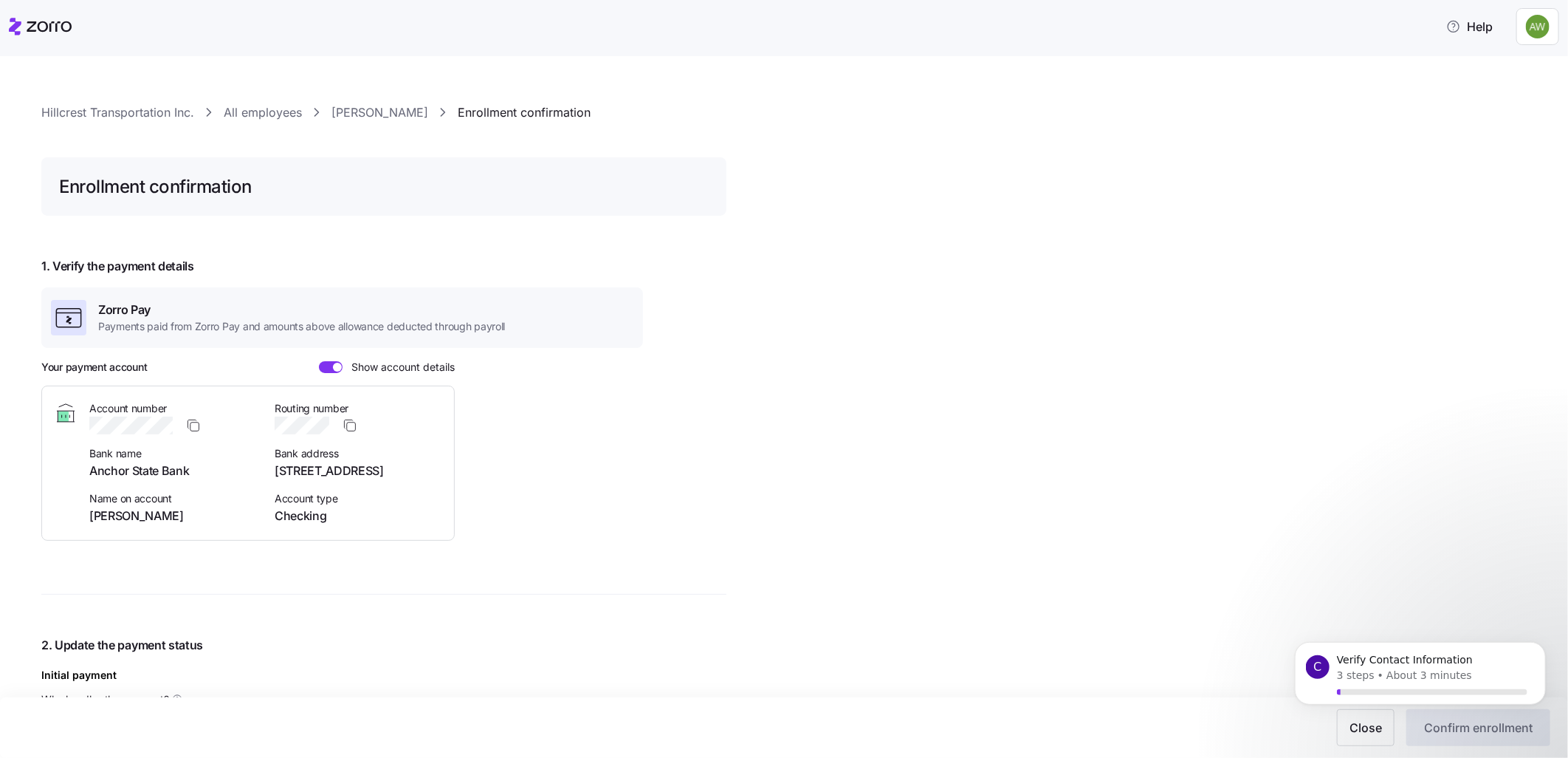
click at [1377, 729] on body "C Verify Contact Information 3 steps • About 3 minutes" at bounding box center [1420, 687] width 284 height 114
click at [1481, 663] on p "Verify Contact Information" at bounding box center [1431, 659] width 190 height 15
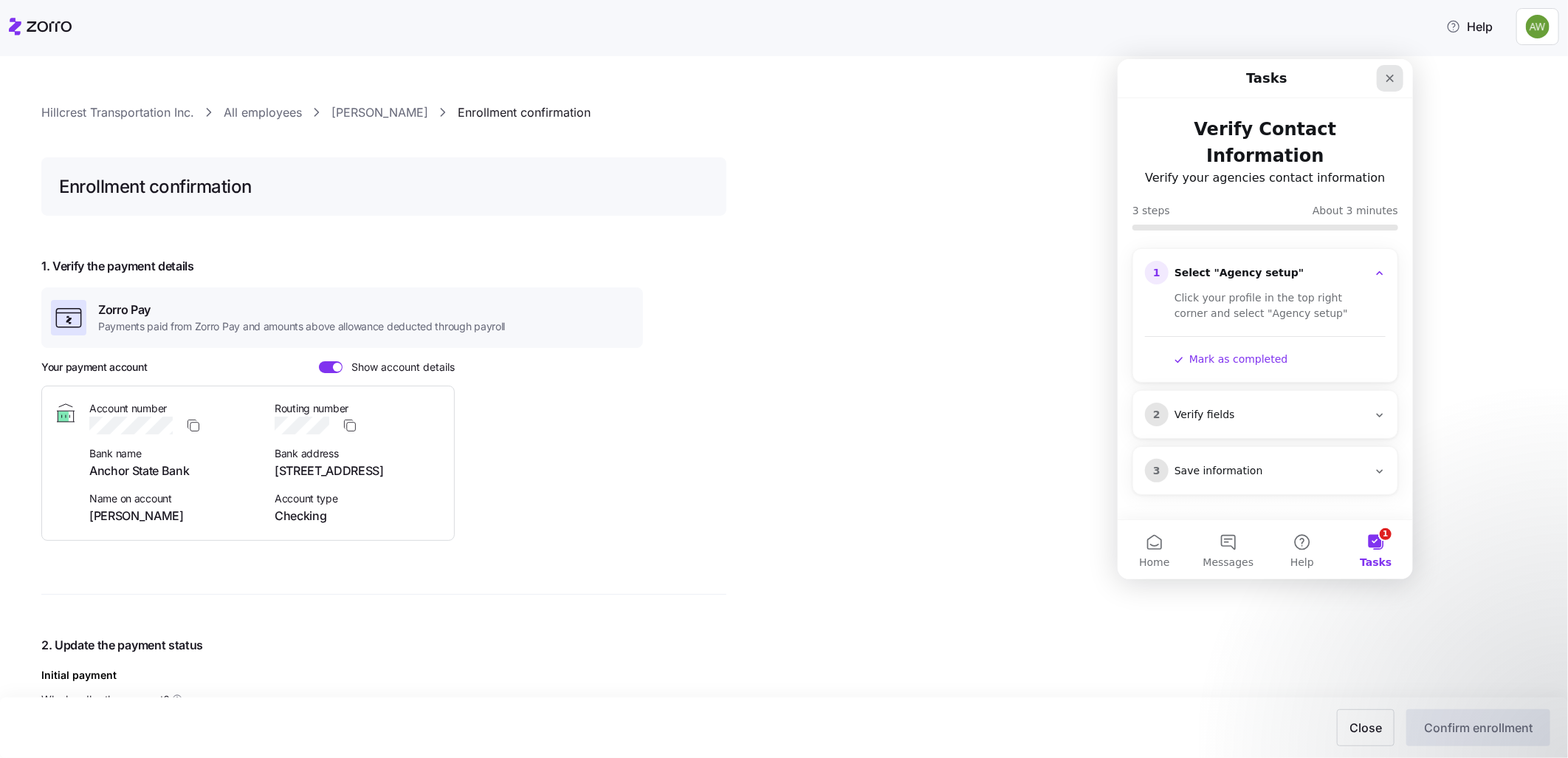
click at [1388, 77] on icon "Close" at bounding box center [1389, 77] width 9 height 9
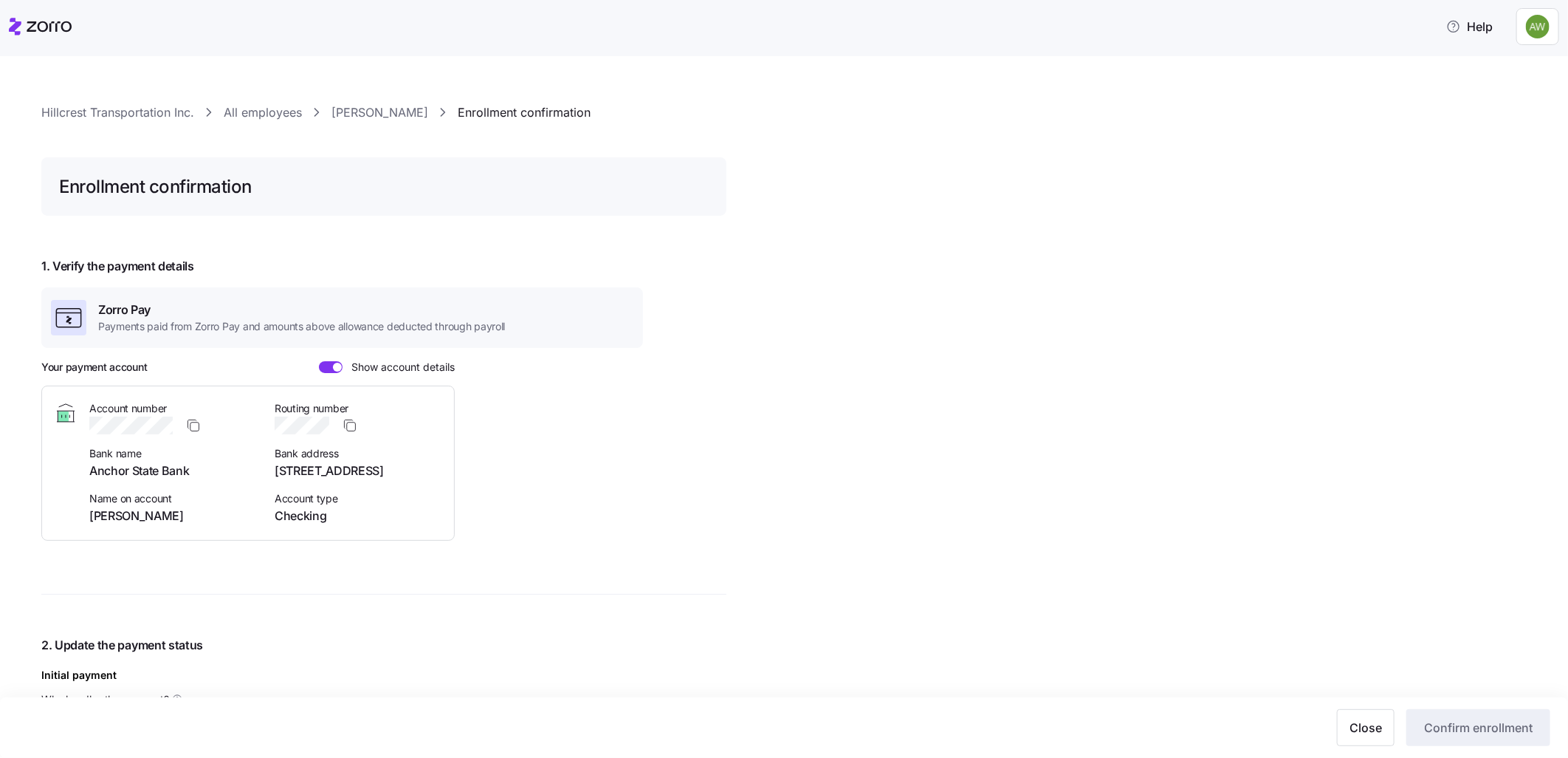
click at [489, 107] on link "Enrollment confirmation" at bounding box center [524, 113] width 133 height 19
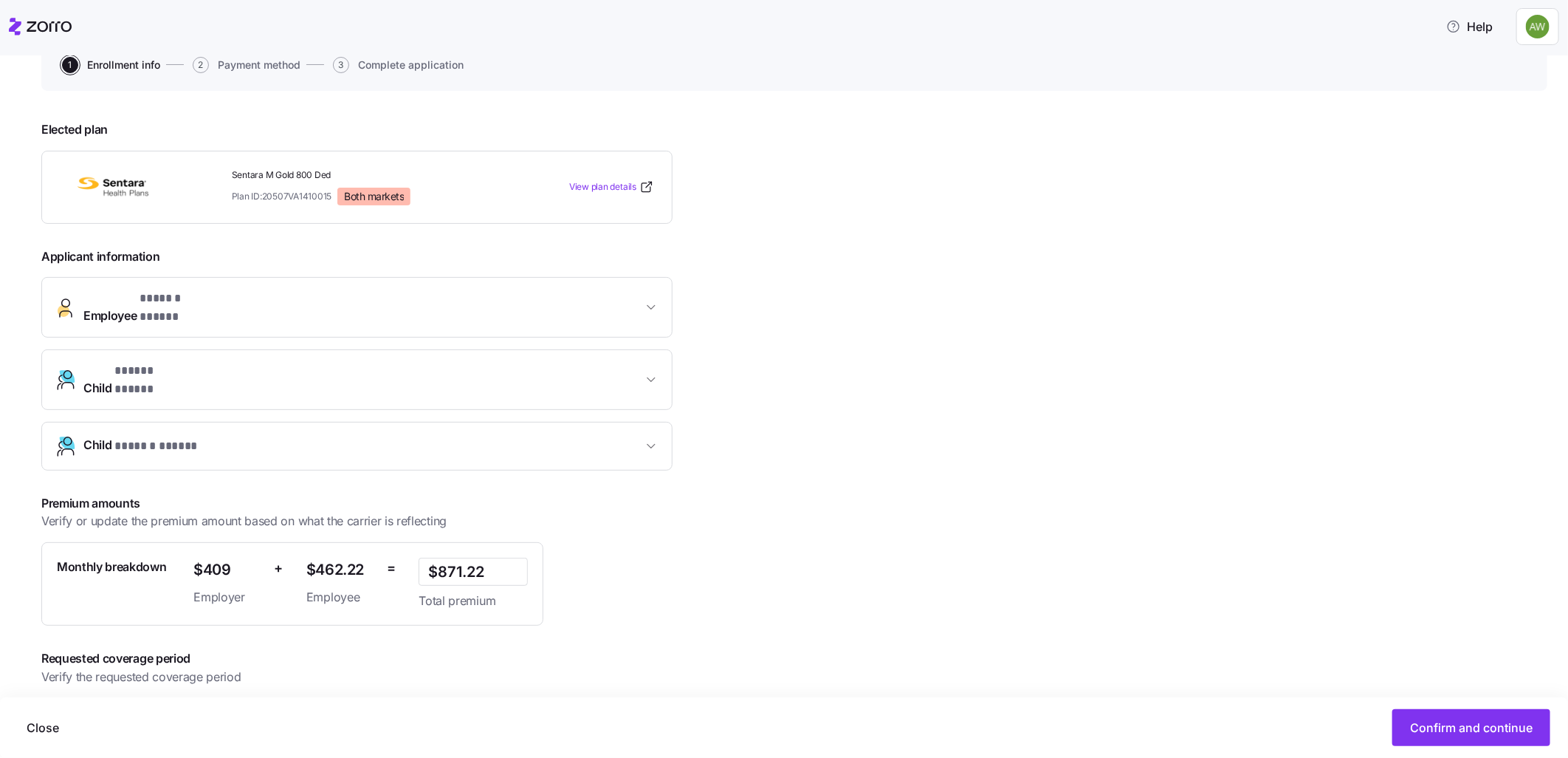
scroll to position [193, 0]
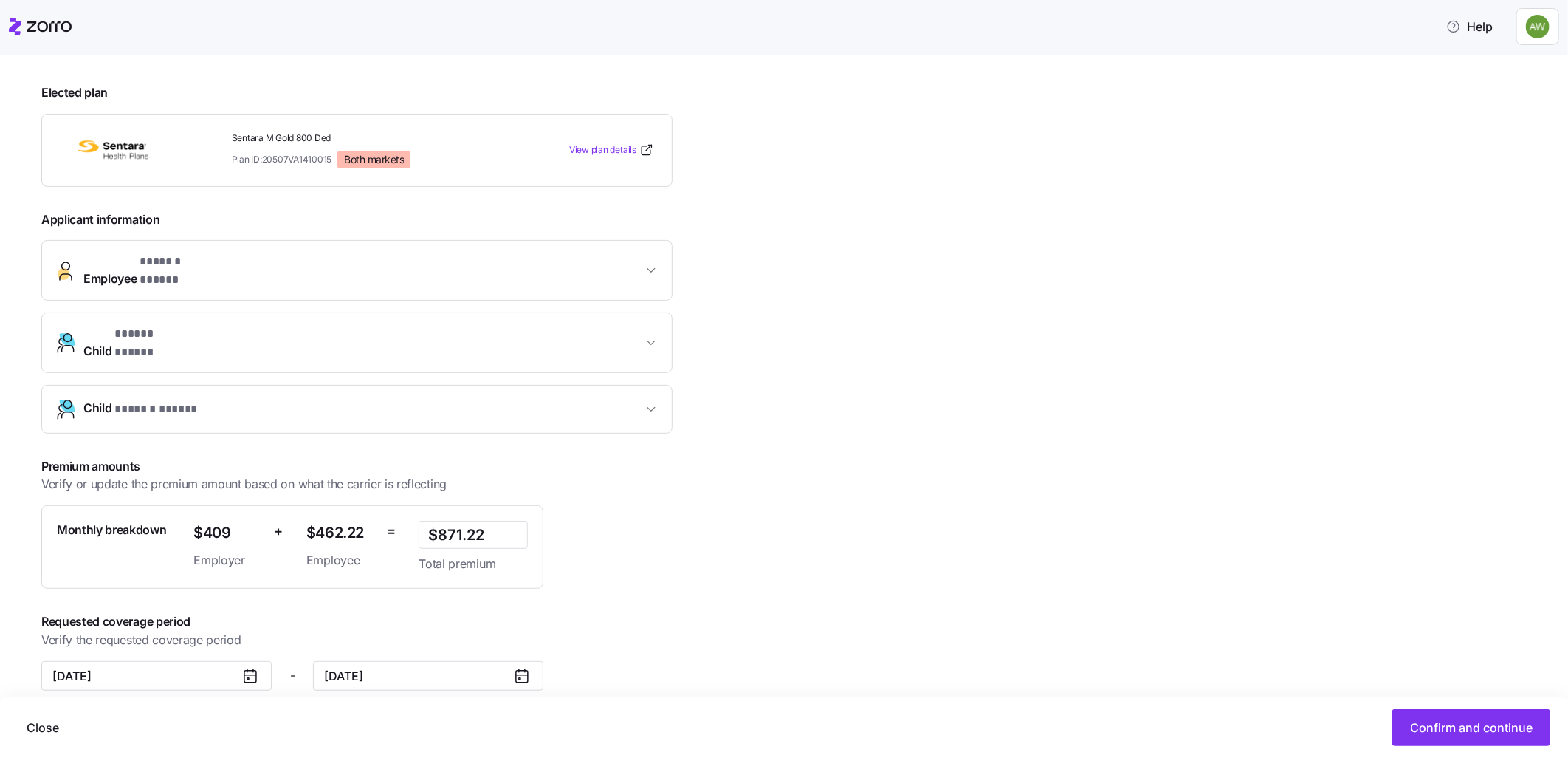
click at [854, 491] on div "**********" at bounding box center [794, 418] width 1506 height 693
click at [1478, 732] on span "Confirm and continue" at bounding box center [1471, 727] width 123 height 18
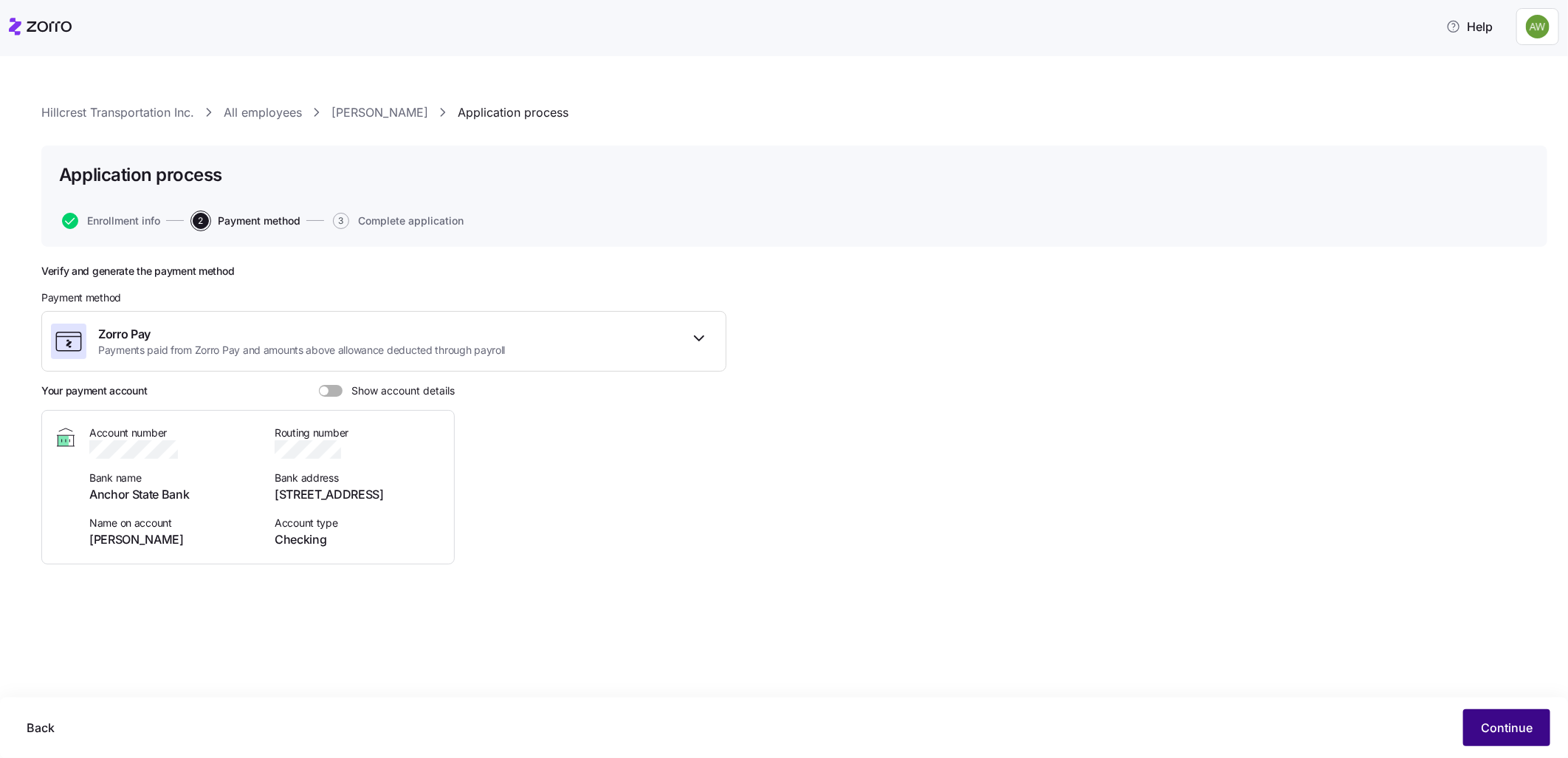
click at [1477, 731] on button "Continue" at bounding box center [1507, 728] width 87 height 37
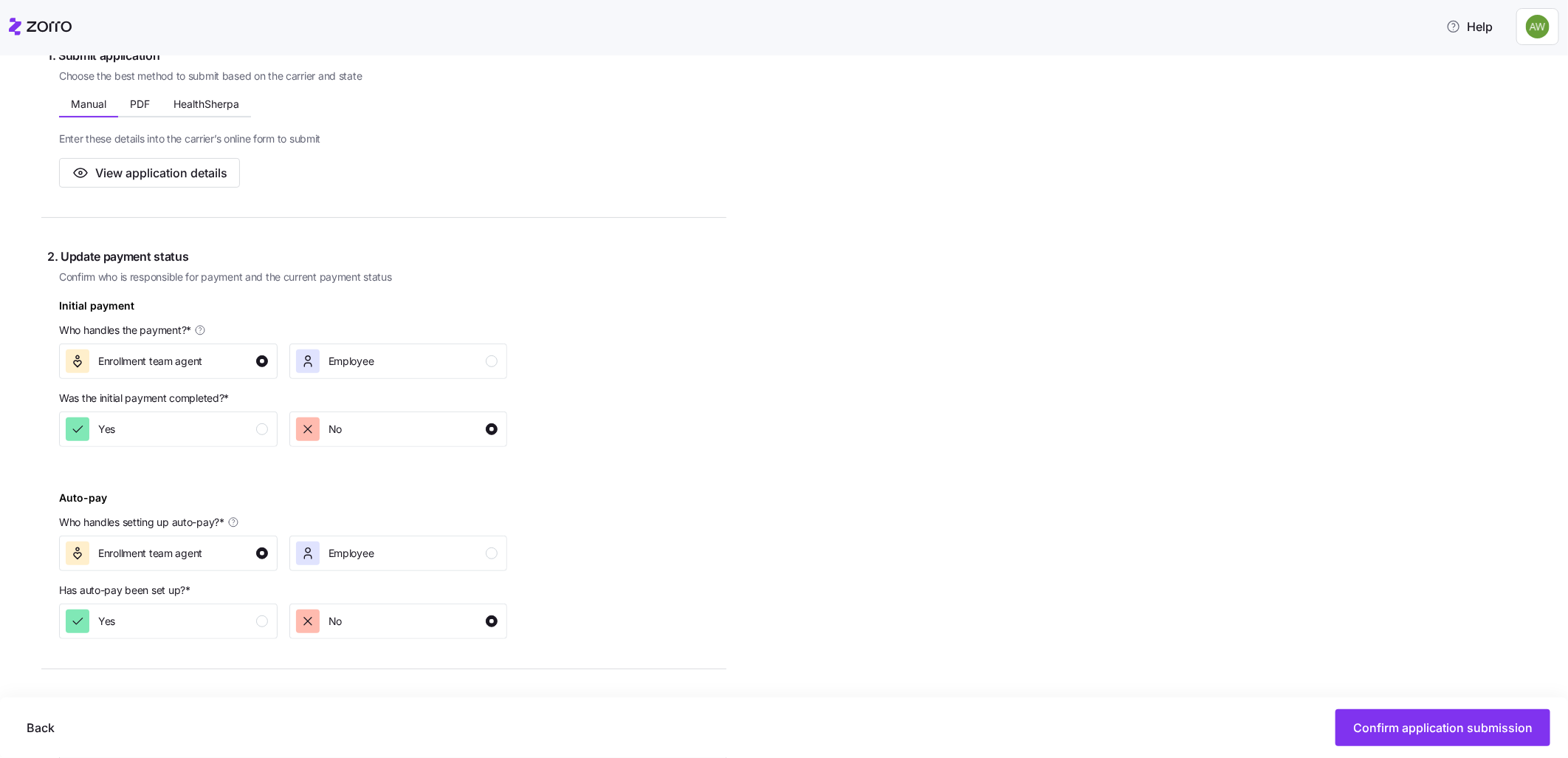
scroll to position [291, 0]
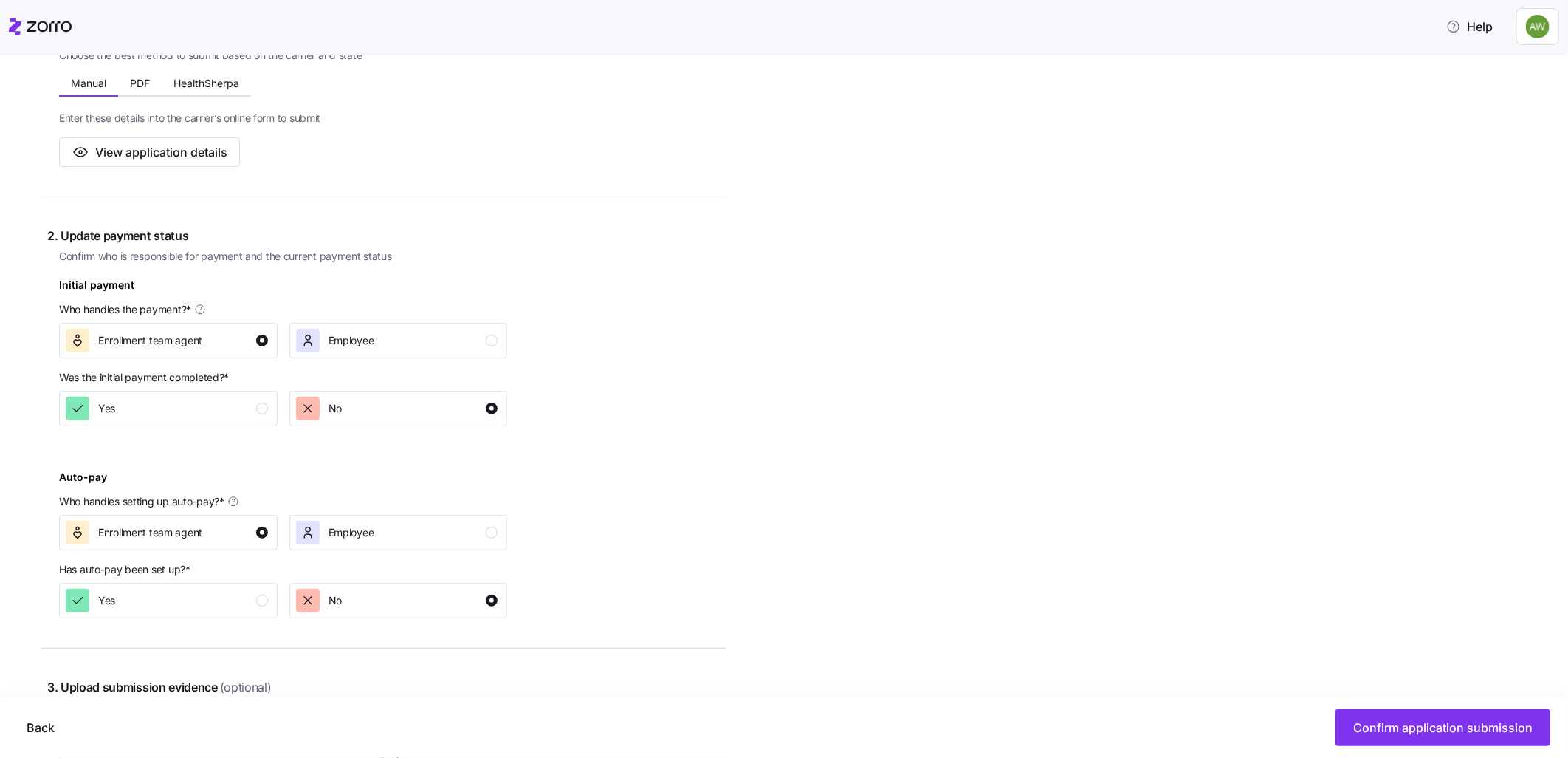
drag, startPoint x: 1530, startPoint y: 412, endPoint x: 1550, endPoint y: 487, distance: 77.6
click at [1550, 487] on div "Hillcrest Transportation Inc. All employees Ashley Warne Application process Ap…" at bounding box center [784, 407] width 1568 height 702
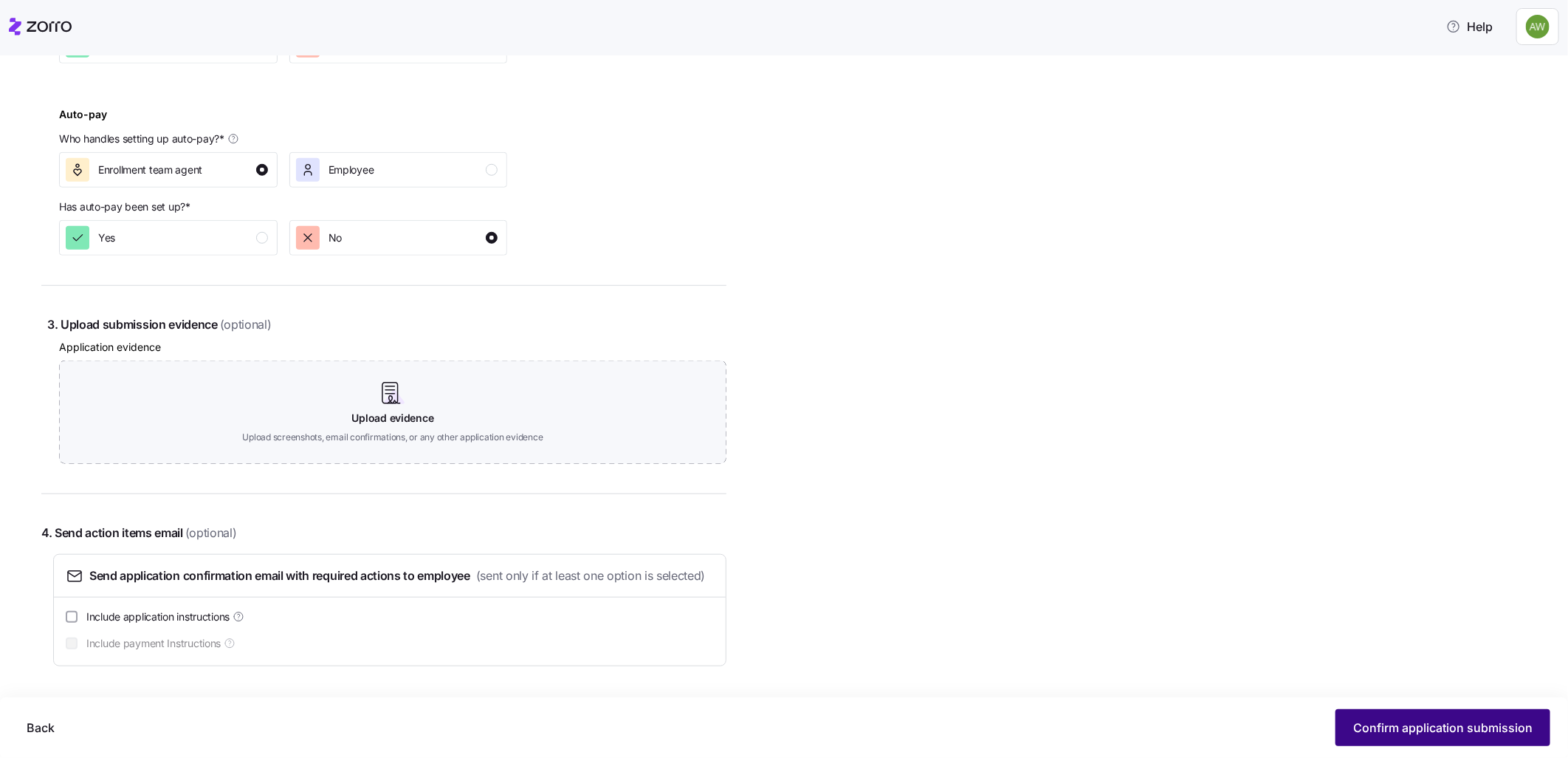
click at [1431, 726] on span "Confirm application submission" at bounding box center [1443, 727] width 179 height 18
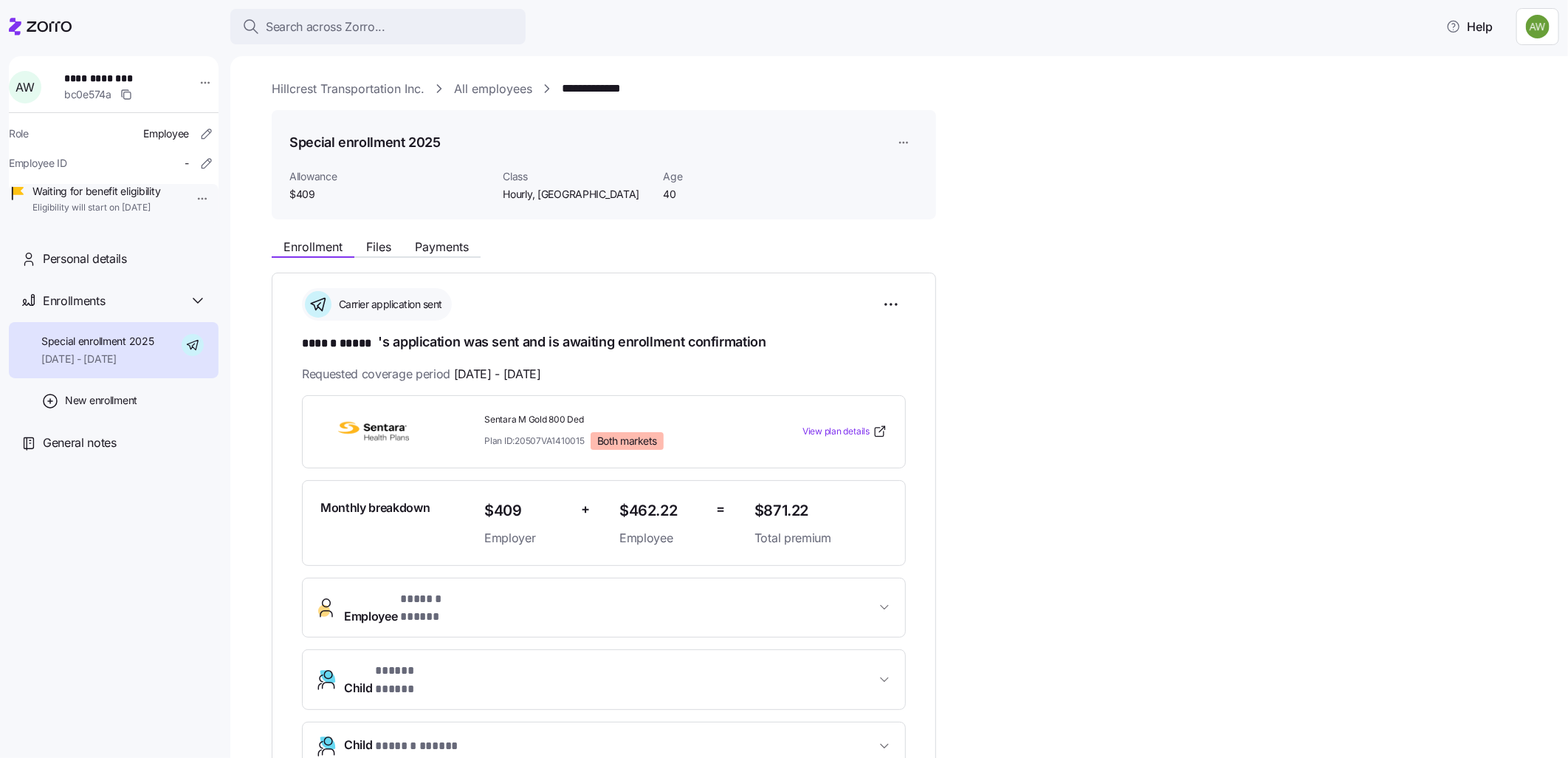
scroll to position [331, 0]
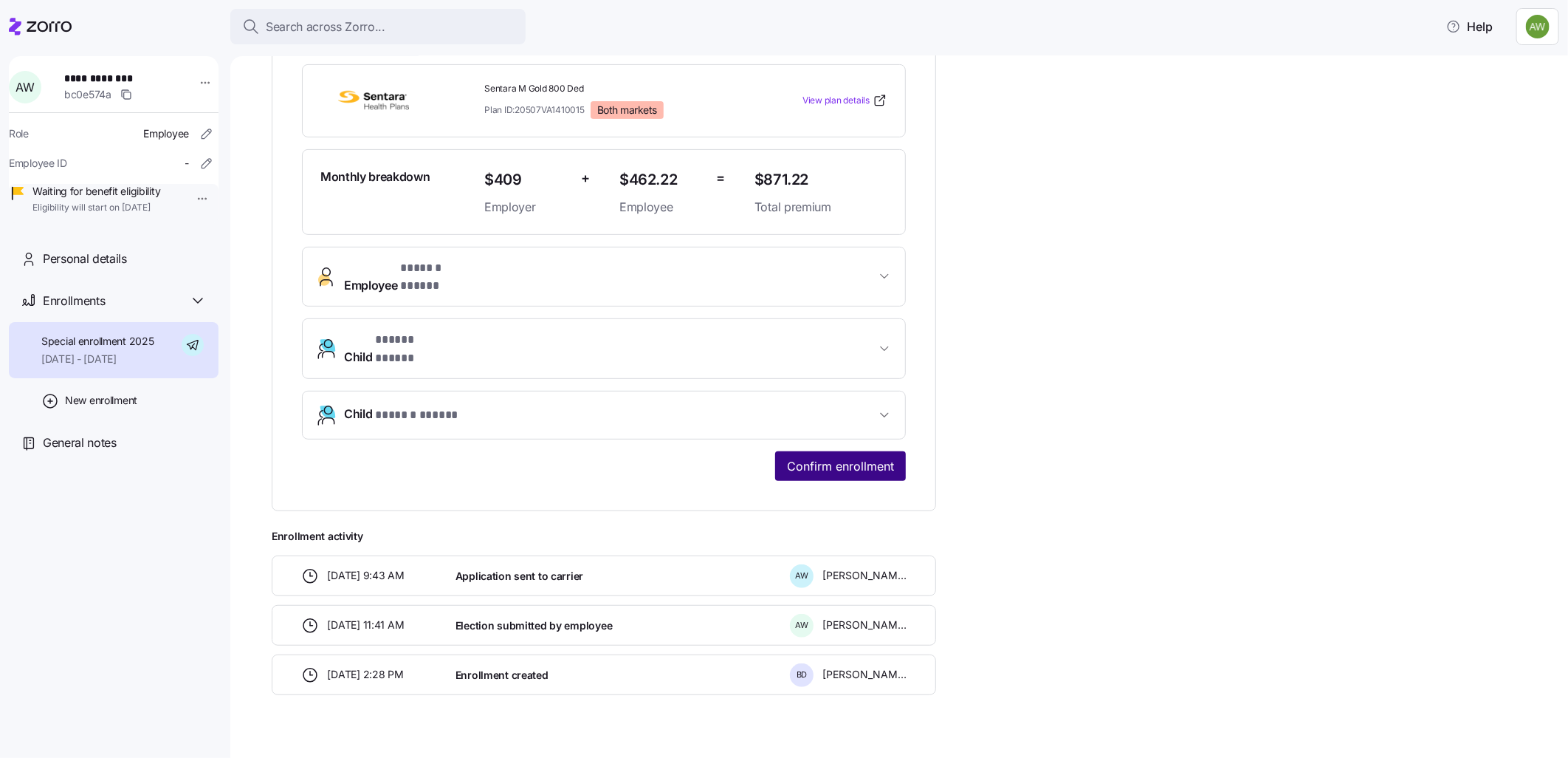
click at [855, 457] on span "Confirm enrollment" at bounding box center [840, 466] width 107 height 18
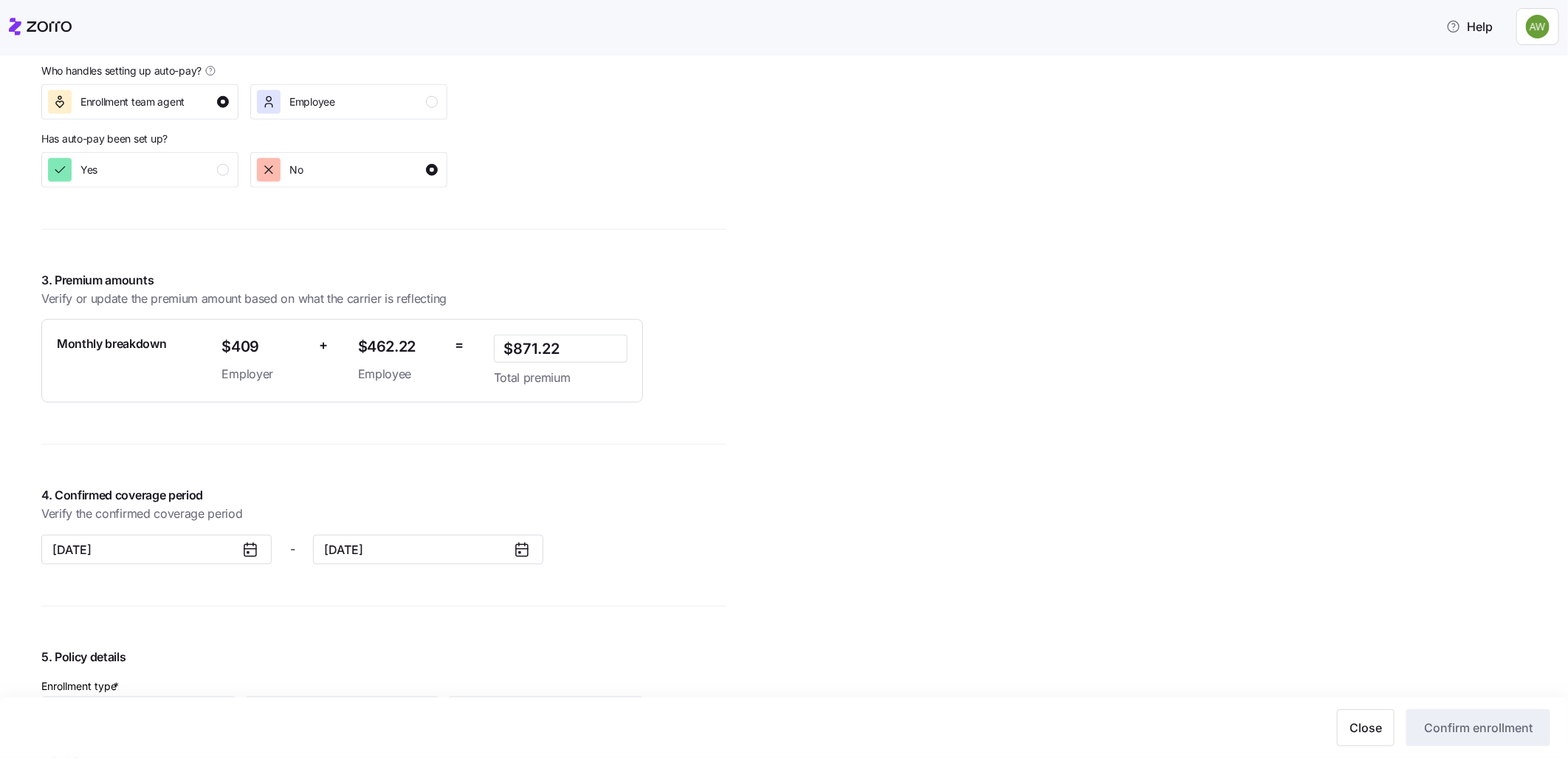
scroll to position [1231, 0]
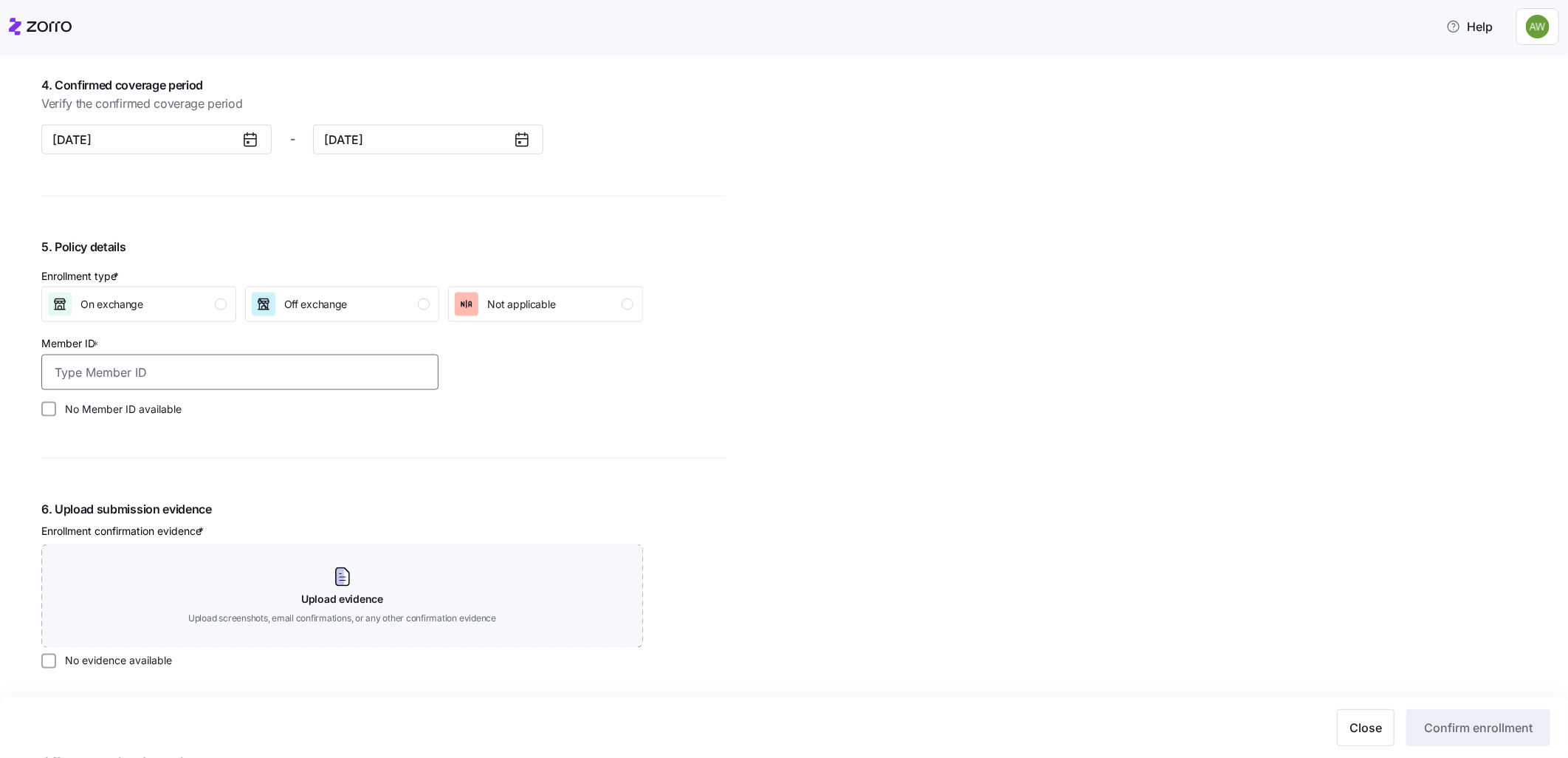
click at [254, 382] on input "Member ID *" at bounding box center [240, 372] width 397 height 36
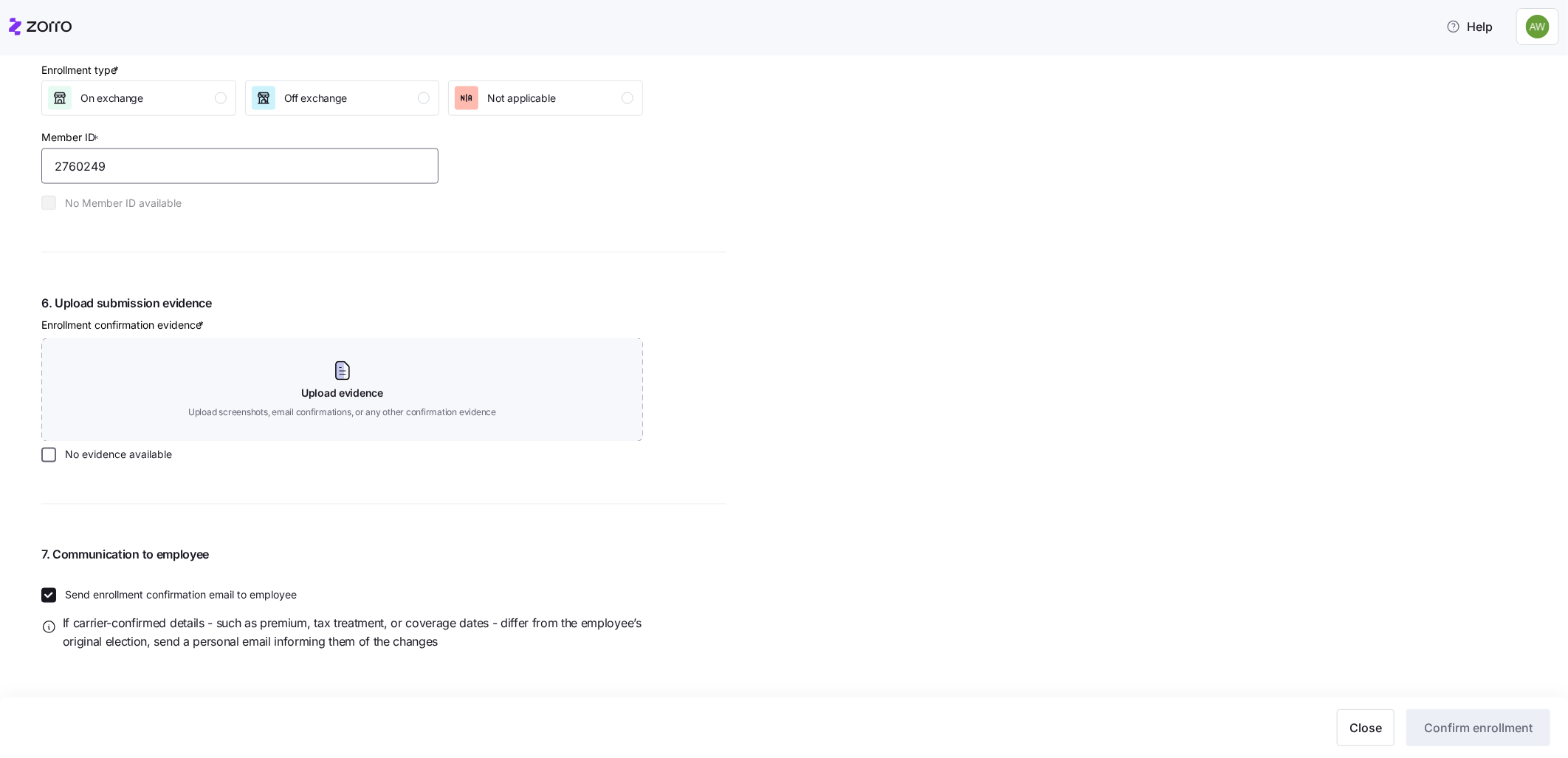
type input "2760249"
click at [48, 453] on input "No evidence available" at bounding box center [48, 455] width 15 height 15
checkbox input "true"
click at [49, 591] on input "Send enrollment confirmation email to employee" at bounding box center [48, 595] width 15 height 15
checkbox input "false"
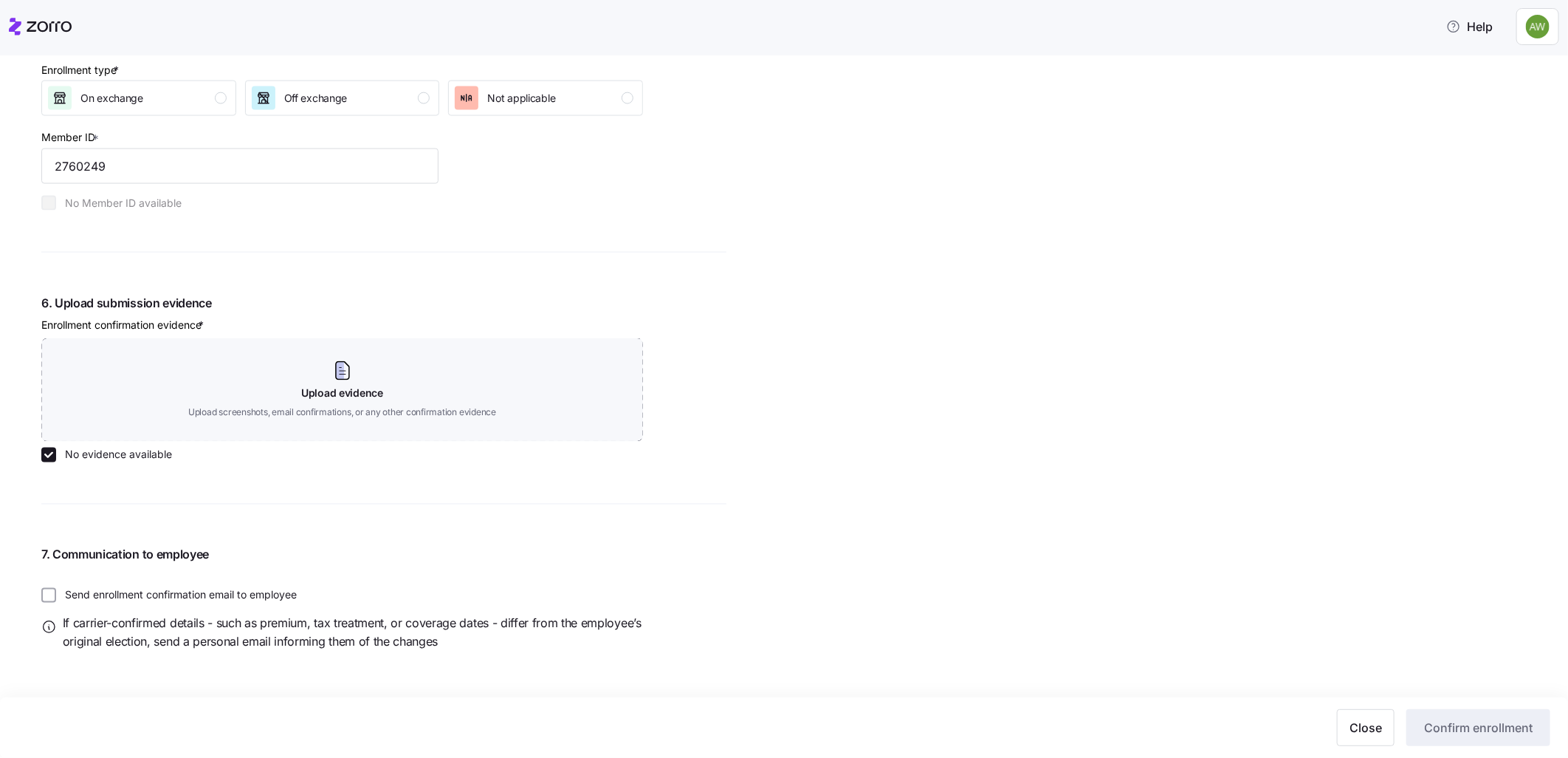
scroll to position [1026, 0]
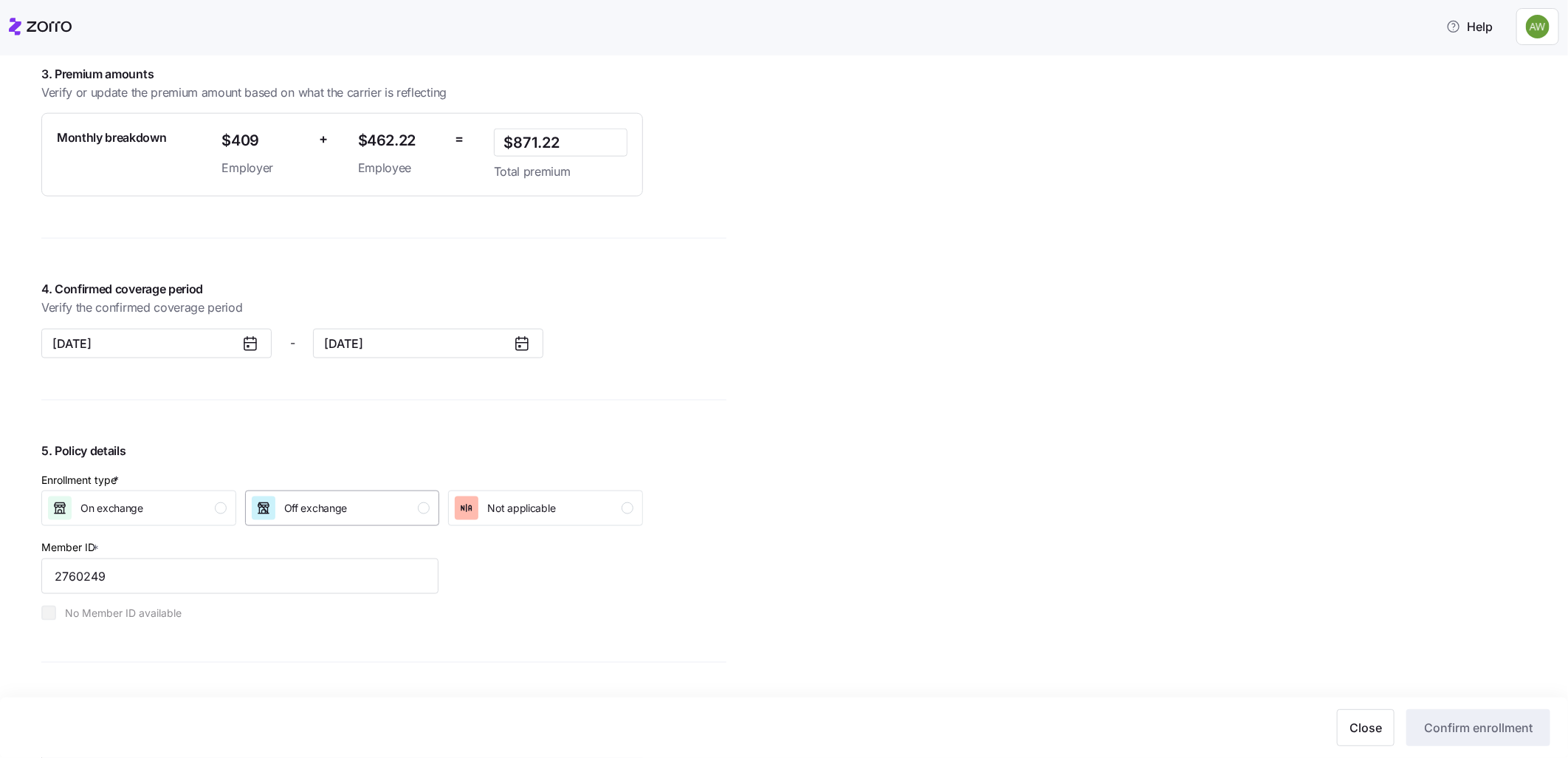
click at [421, 507] on div "button" at bounding box center [423, 507] width 12 height 12
click at [1471, 722] on span "Confirm enrollment" at bounding box center [1478, 727] width 108 height 18
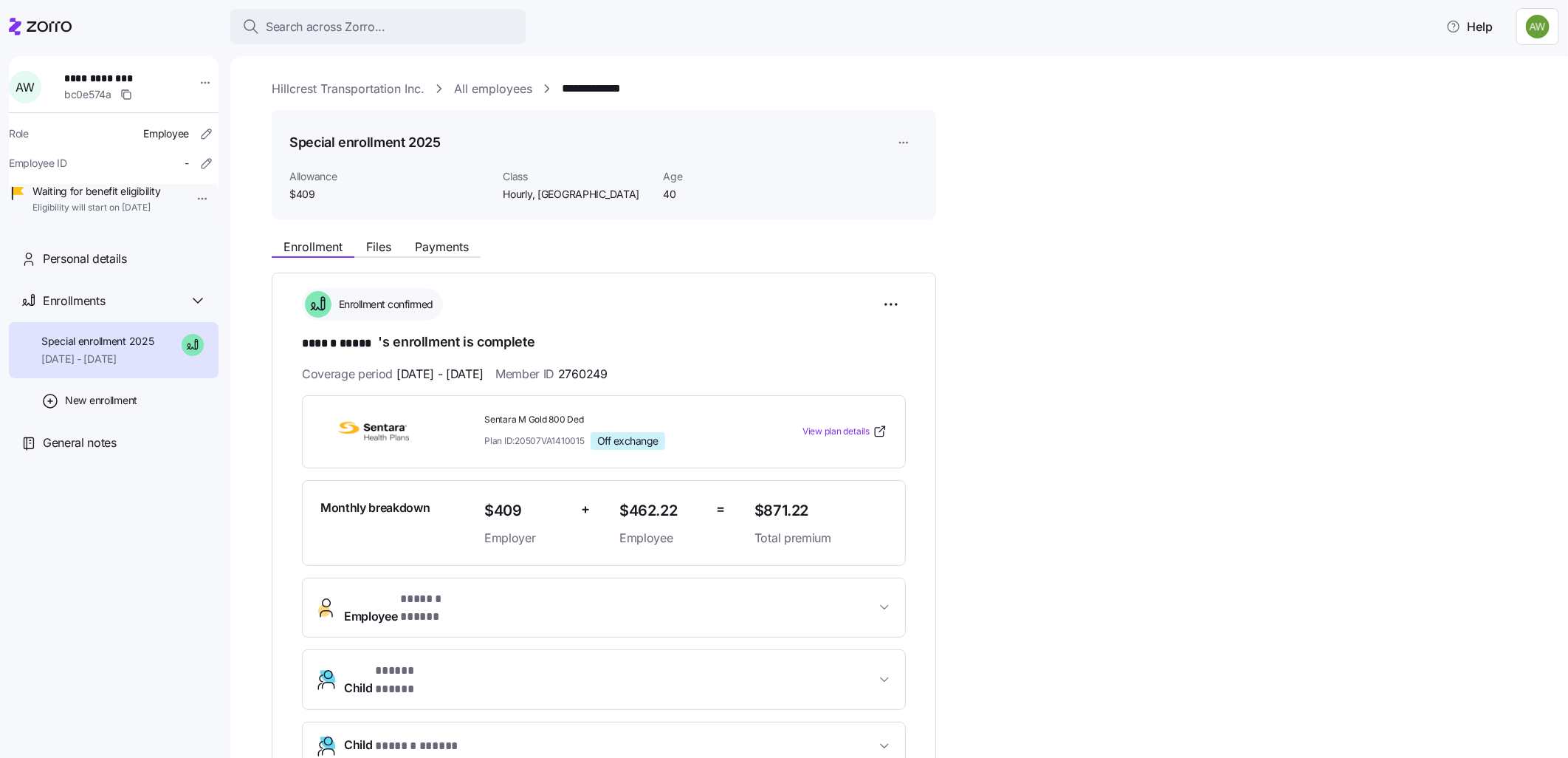
scroll to position [340, 0]
